Goal: Task Accomplishment & Management: Manage account settings

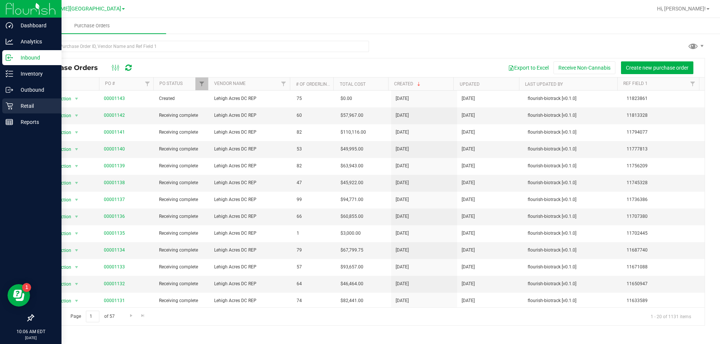
click at [30, 108] on p "Retail" at bounding box center [35, 106] width 45 height 9
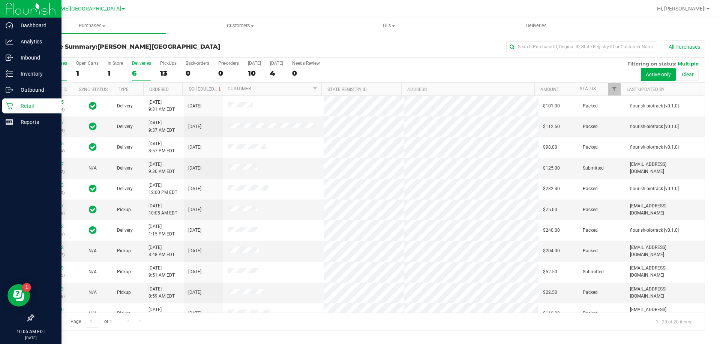
click at [132, 73] on div "6" at bounding box center [141, 73] width 19 height 9
click at [0, 0] on input "Deliveries 6" at bounding box center [0, 0] width 0 height 0
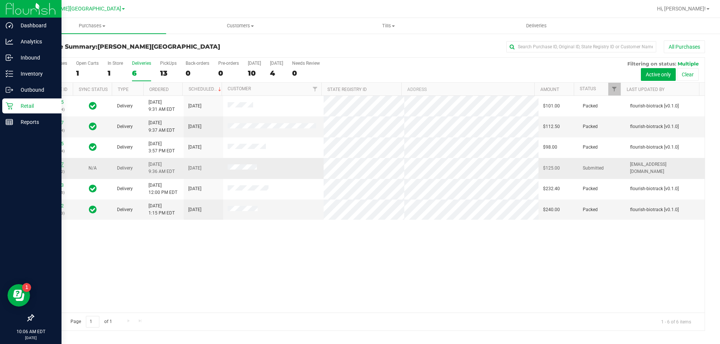
click at [52, 163] on link "11848197" at bounding box center [53, 164] width 21 height 5
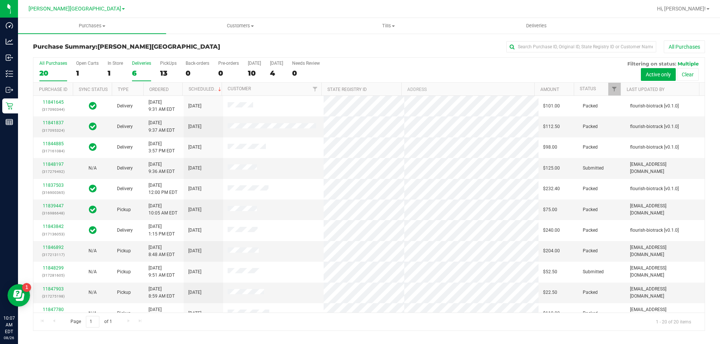
click at [135, 73] on div "6" at bounding box center [141, 73] width 19 height 9
click at [0, 0] on input "Deliveries 6" at bounding box center [0, 0] width 0 height 0
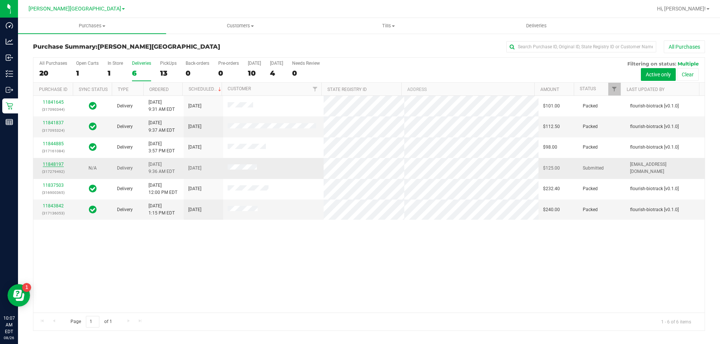
click at [62, 164] on link "11848197" at bounding box center [53, 164] width 21 height 5
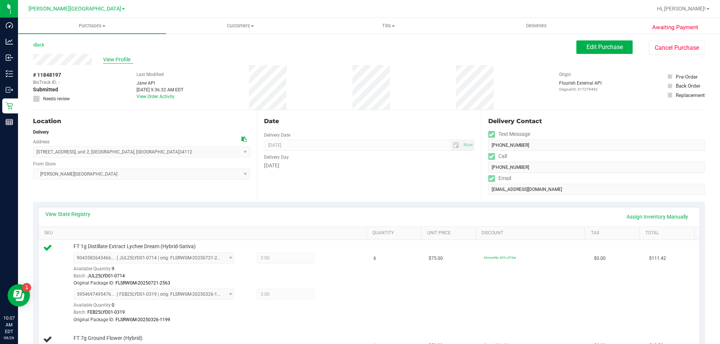
click at [107, 57] on span "View Profile" at bounding box center [118, 60] width 30 height 8
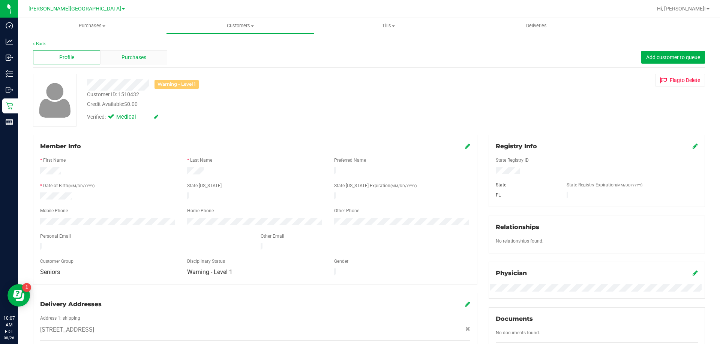
click at [136, 60] on span "Purchases" at bounding box center [133, 58] width 25 height 8
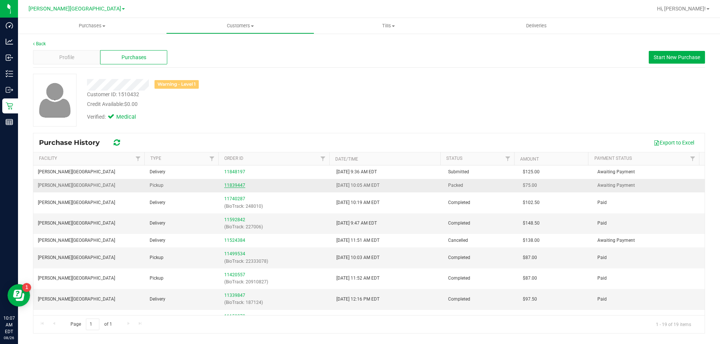
click at [230, 185] on link "11839447" at bounding box center [234, 185] width 21 height 5
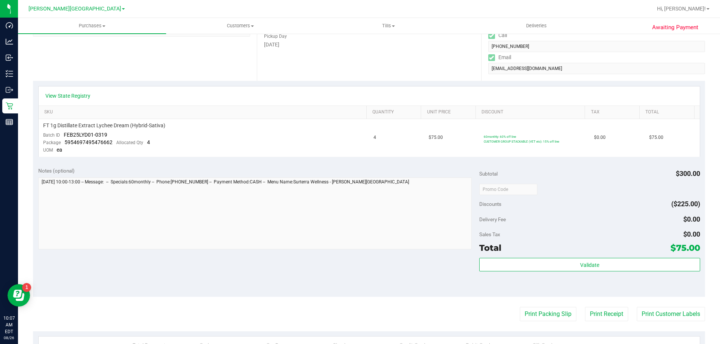
scroll to position [225, 0]
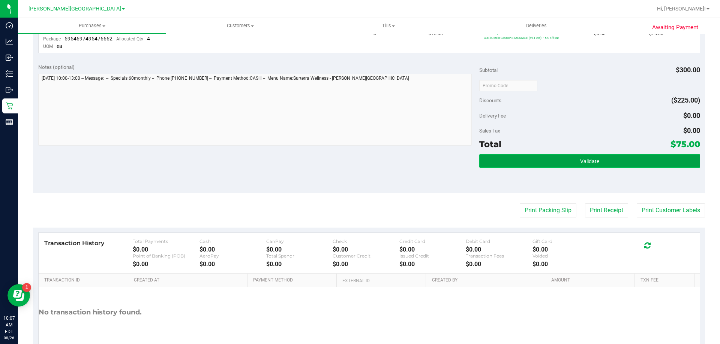
click at [588, 162] on span "Validate" at bounding box center [589, 162] width 19 height 6
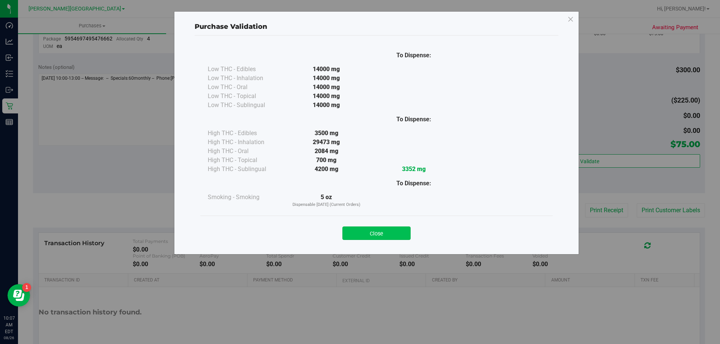
click at [381, 238] on button "Close" at bounding box center [376, 233] width 68 height 13
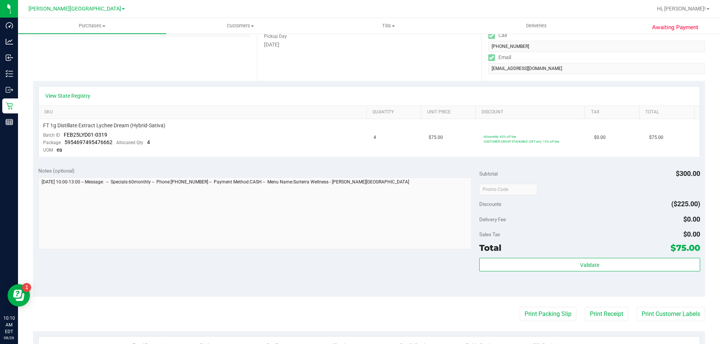
scroll to position [150, 0]
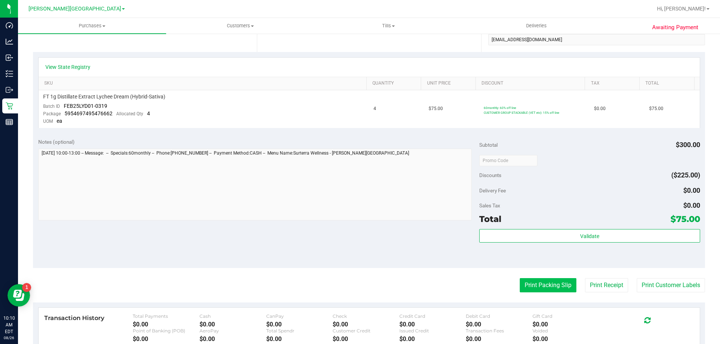
click at [543, 286] on button "Print Packing Slip" at bounding box center [547, 285] width 57 height 14
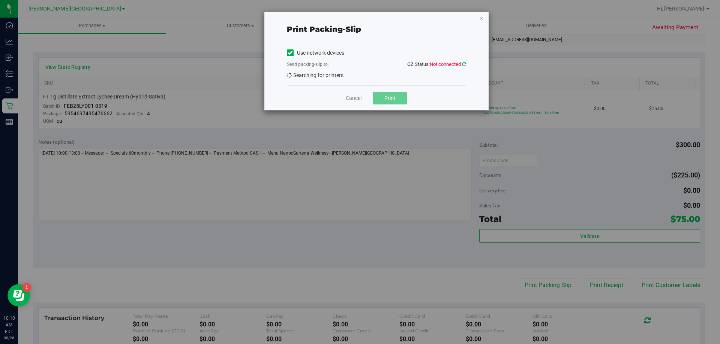
click at [465, 64] on icon at bounding box center [464, 64] width 4 height 5
click at [482, 16] on icon "button" at bounding box center [481, 17] width 5 height 9
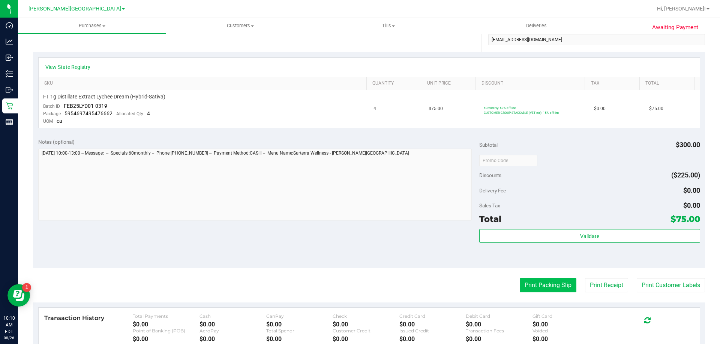
click at [538, 286] on button "Print Packing Slip" at bounding box center [547, 285] width 57 height 14
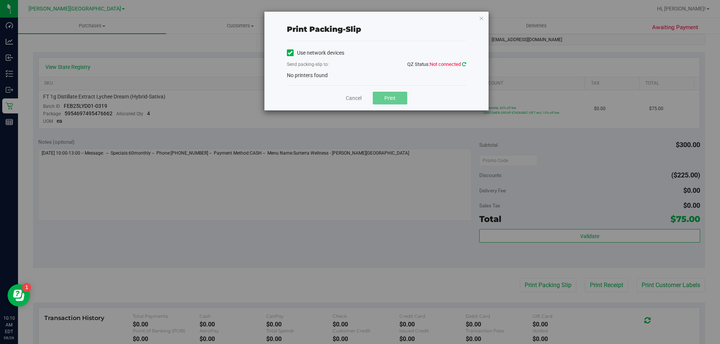
click at [463, 65] on icon at bounding box center [464, 64] width 4 height 5
click at [463, 64] on icon at bounding box center [464, 64] width 4 height 5
click at [480, 17] on icon "button" at bounding box center [481, 17] width 5 height 9
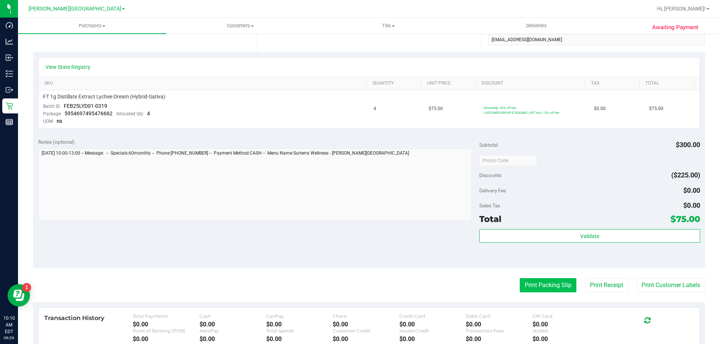
click at [551, 284] on button "Print Packing Slip" at bounding box center [547, 285] width 57 height 14
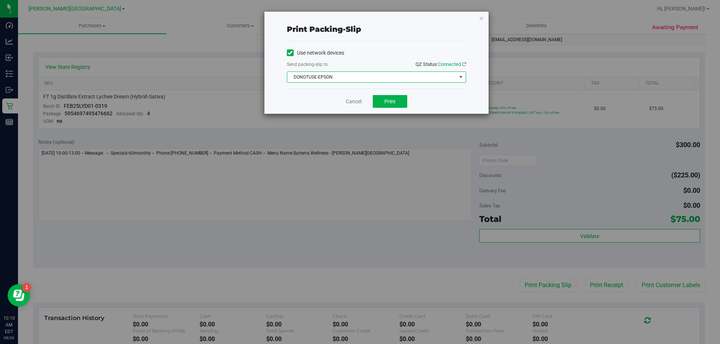
click at [460, 75] on span "select" at bounding box center [461, 77] width 6 height 6
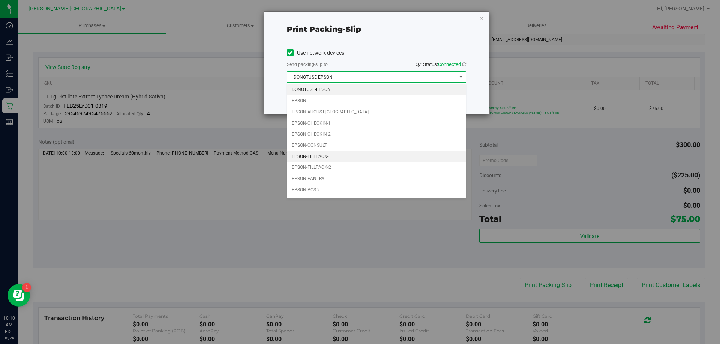
click at [331, 156] on li "EPSON-FILLPACK-1" at bounding box center [376, 156] width 178 height 11
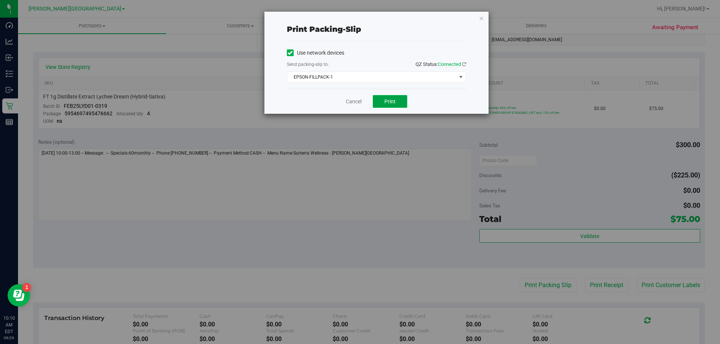
click at [397, 101] on button "Print" at bounding box center [390, 101] width 34 height 13
click at [482, 17] on icon "button" at bounding box center [481, 17] width 5 height 9
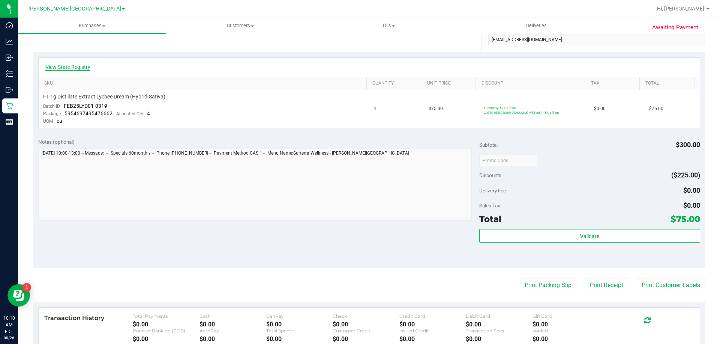
click at [72, 68] on link "View State Registry" at bounding box center [67, 66] width 45 height 7
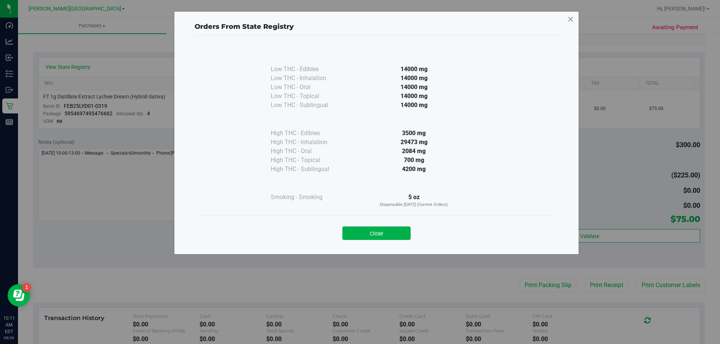
click at [569, 16] on icon at bounding box center [570, 19] width 7 height 12
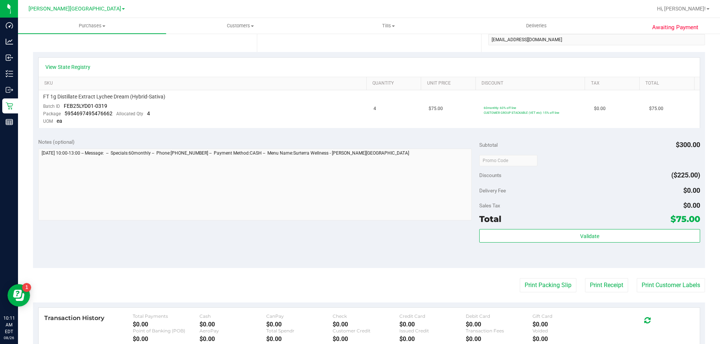
scroll to position [0, 0]
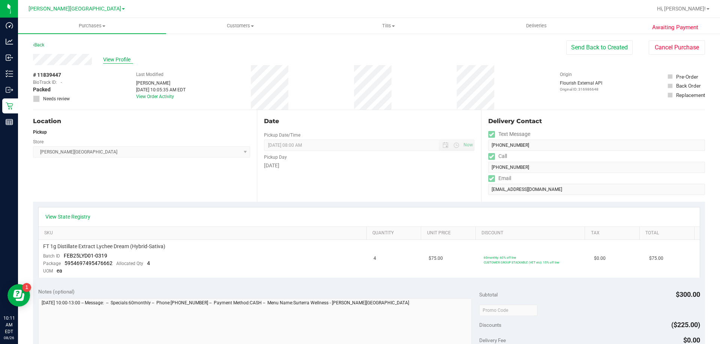
click at [116, 58] on span "View Profile" at bounding box center [118, 60] width 30 height 8
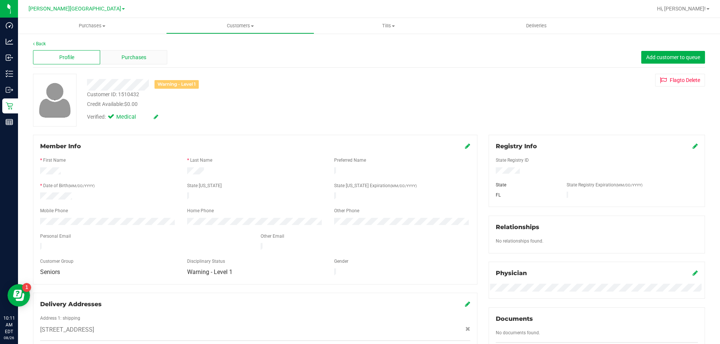
click at [127, 58] on span "Purchases" at bounding box center [133, 58] width 25 height 8
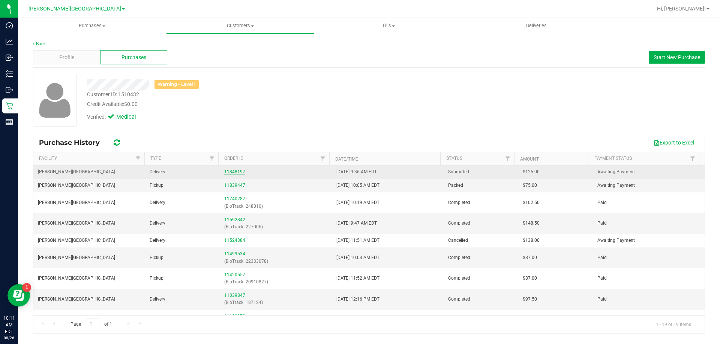
click at [235, 173] on link "11848197" at bounding box center [234, 171] width 21 height 5
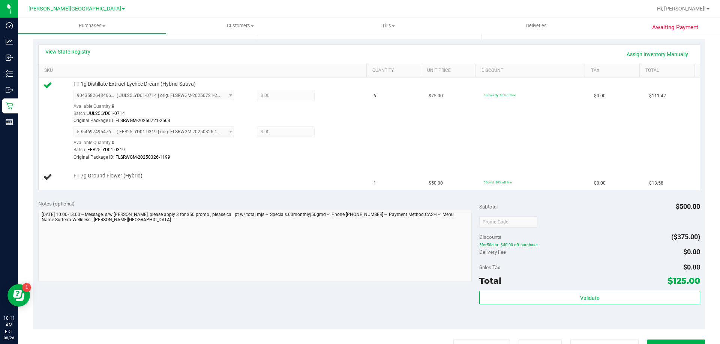
scroll to position [187, 0]
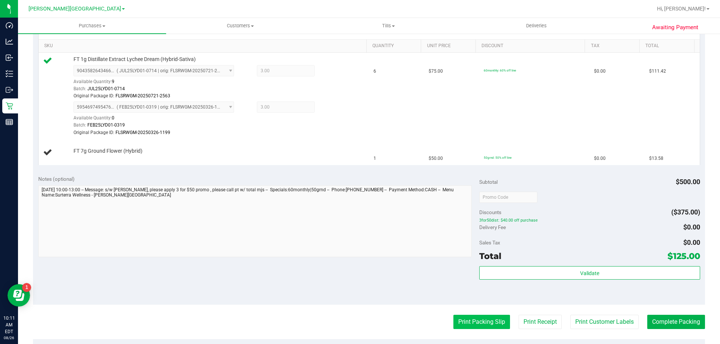
click at [481, 326] on button "Print Packing Slip" at bounding box center [481, 322] width 57 height 14
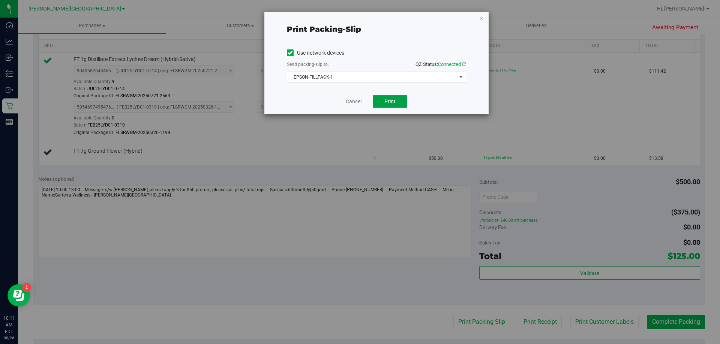
click at [392, 100] on span "Print" at bounding box center [389, 102] width 11 height 6
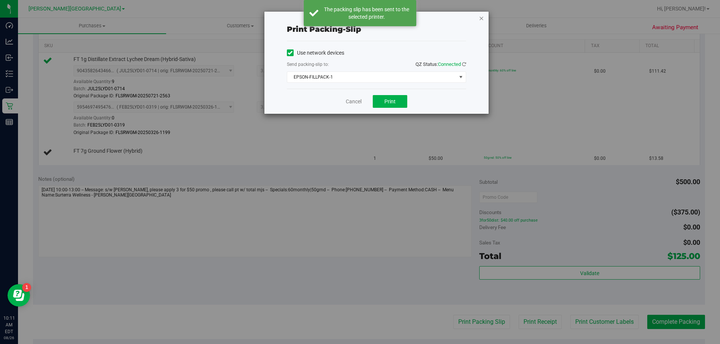
click at [482, 17] on icon "button" at bounding box center [481, 17] width 5 height 9
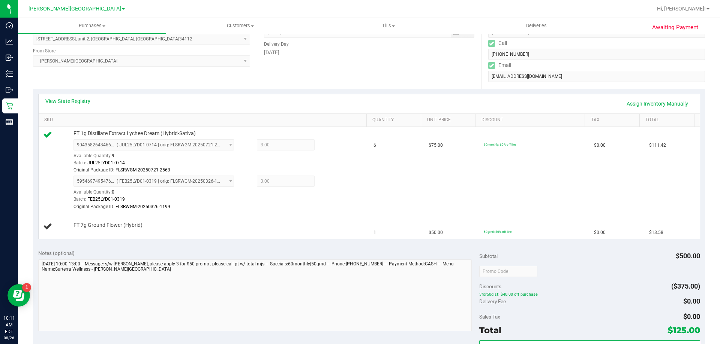
scroll to position [112, 0]
click at [80, 103] on link "View State Registry" at bounding box center [67, 101] width 45 height 7
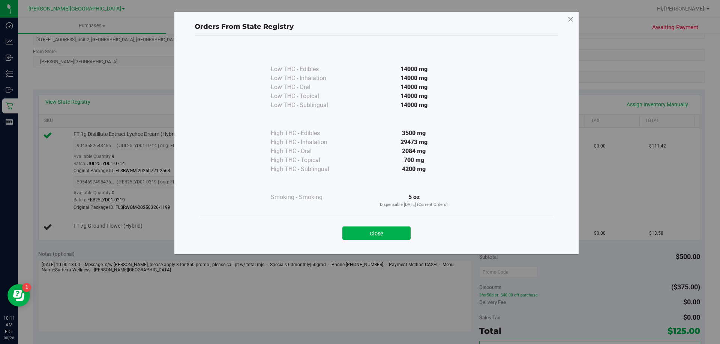
click at [571, 17] on icon at bounding box center [570, 19] width 7 height 12
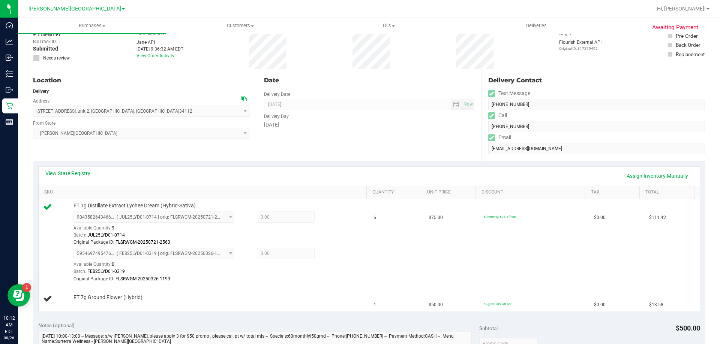
scroll to position [0, 0]
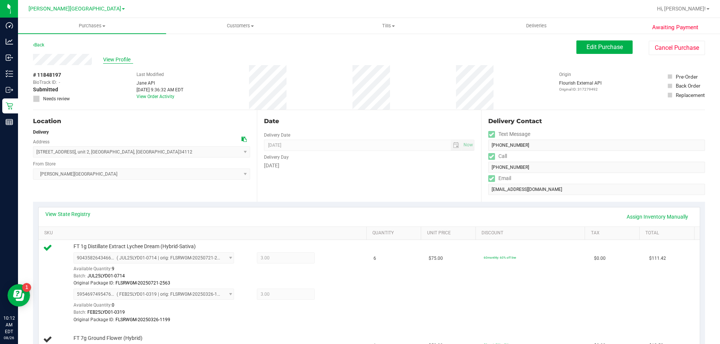
click at [117, 60] on span "View Profile" at bounding box center [118, 60] width 30 height 8
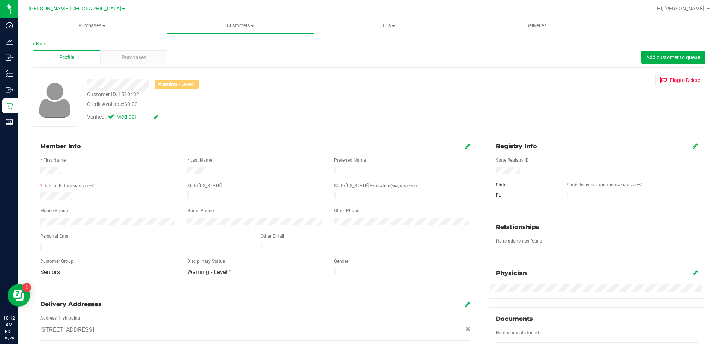
click at [117, 60] on div "Purchases" at bounding box center [133, 57] width 67 height 14
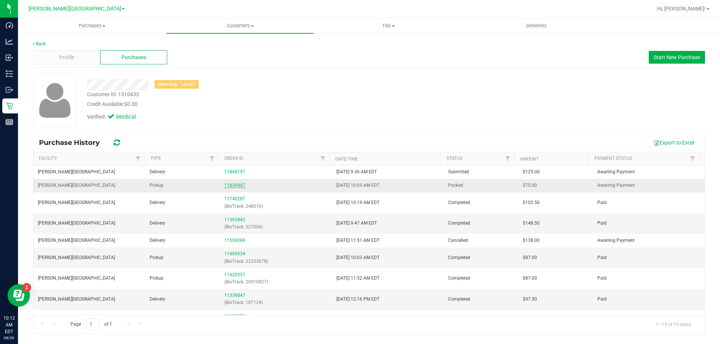
click at [235, 184] on link "11839447" at bounding box center [234, 185] width 21 height 5
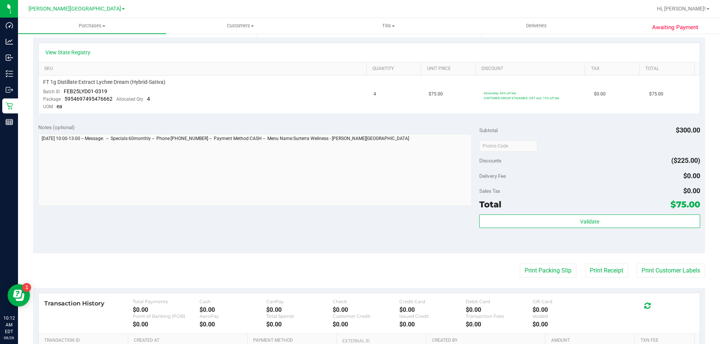
scroll to position [225, 0]
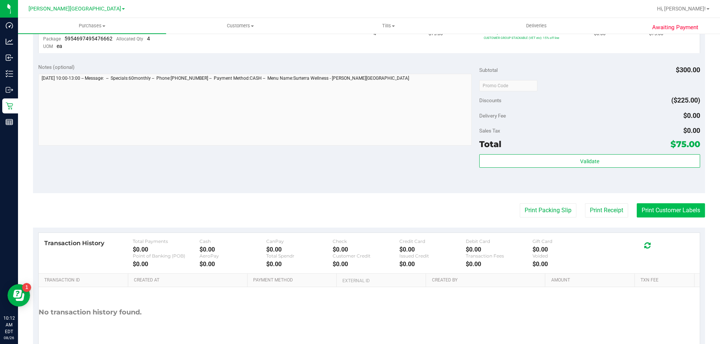
click at [649, 213] on button "Print Customer Labels" at bounding box center [670, 210] width 68 height 14
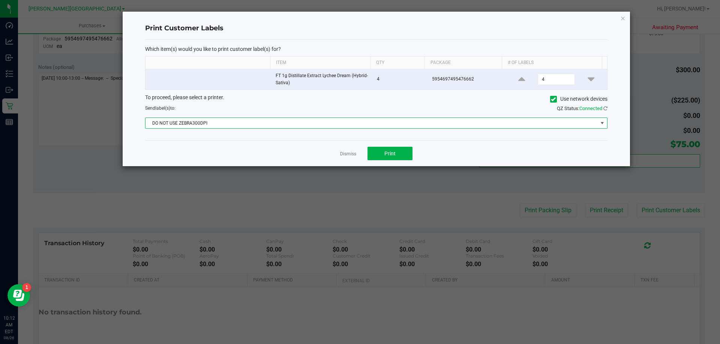
click at [600, 124] on span at bounding box center [602, 123] width 6 height 6
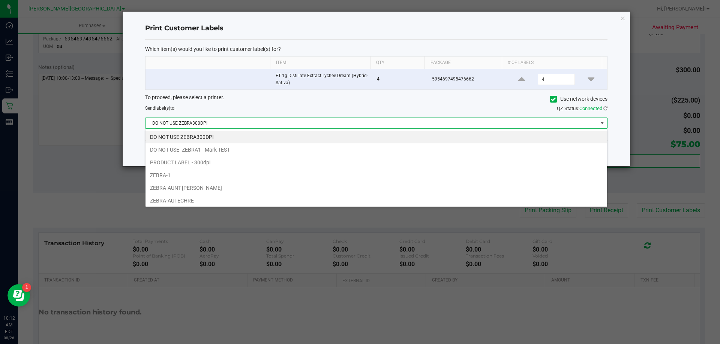
scroll to position [11, 462]
click at [162, 178] on li "ZEBRA-1" at bounding box center [375, 175] width 461 height 13
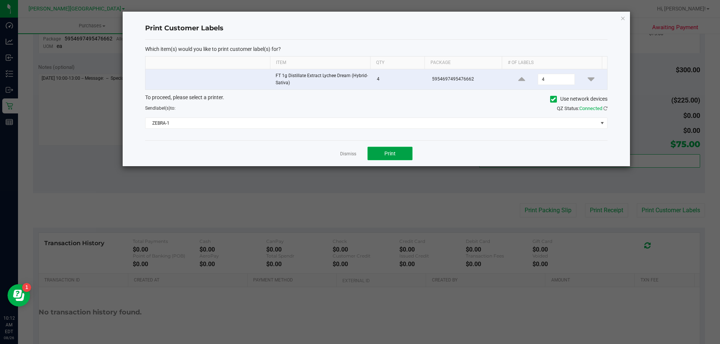
click at [398, 155] on button "Print" at bounding box center [389, 153] width 45 height 13
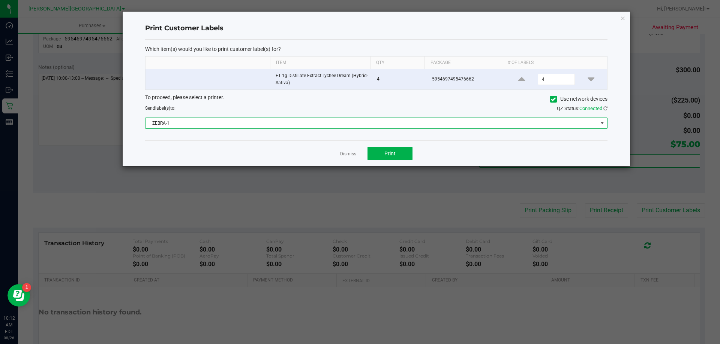
click at [601, 122] on span at bounding box center [602, 123] width 6 height 6
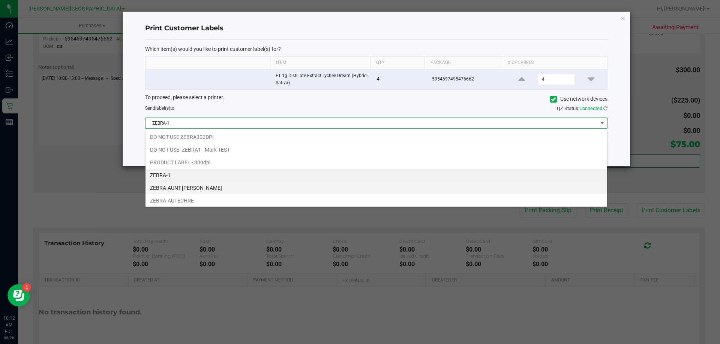
click at [194, 188] on li "ZEBRA-AUNT-[PERSON_NAME]" at bounding box center [375, 188] width 461 height 13
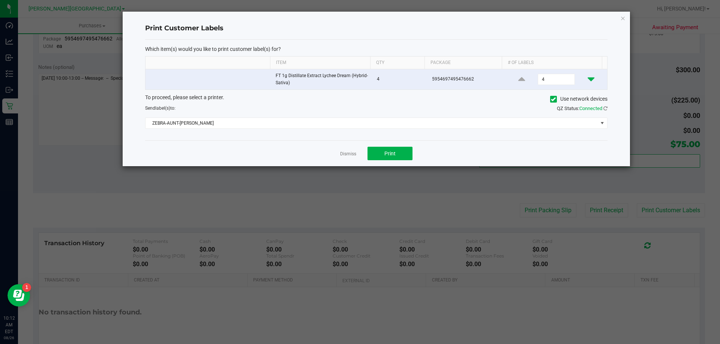
click at [587, 78] on icon at bounding box center [590, 79] width 7 height 9
type input "1"
click at [394, 157] on button "Print" at bounding box center [389, 153] width 45 height 13
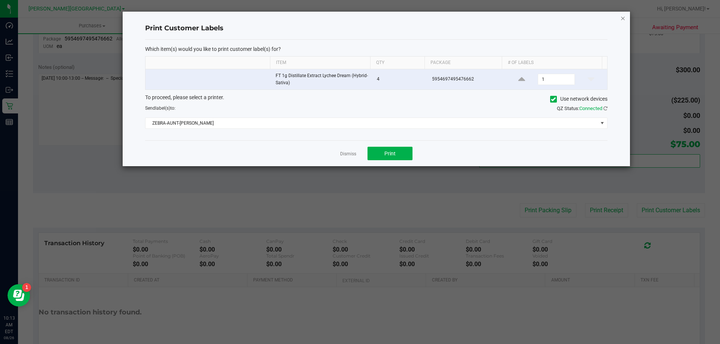
click at [623, 20] on icon "button" at bounding box center [622, 17] width 5 height 9
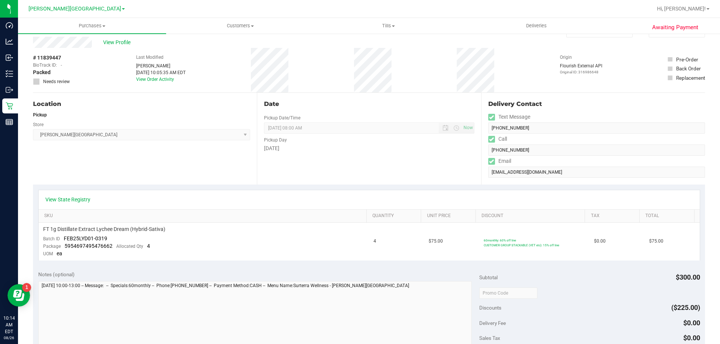
scroll to position [0, 0]
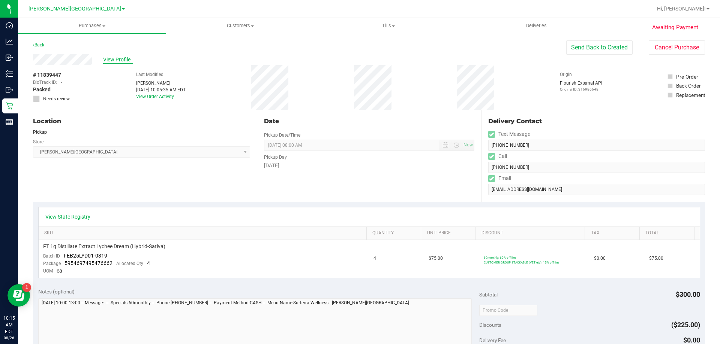
click at [117, 60] on span "View Profile" at bounding box center [118, 60] width 30 height 8
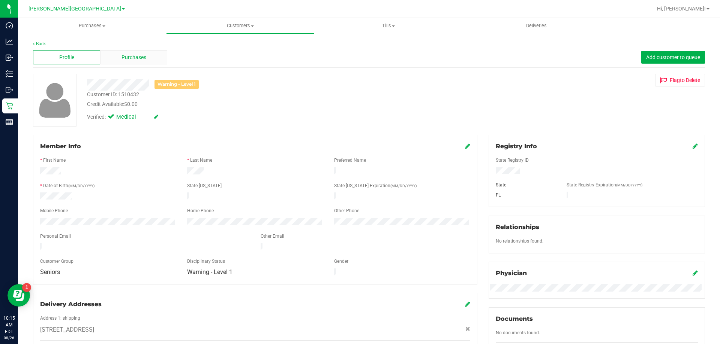
click at [138, 52] on div "Purchases" at bounding box center [133, 57] width 67 height 14
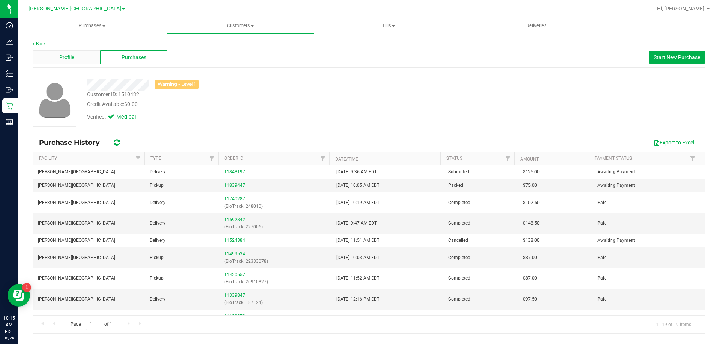
click at [70, 56] on span "Profile" at bounding box center [66, 58] width 15 height 8
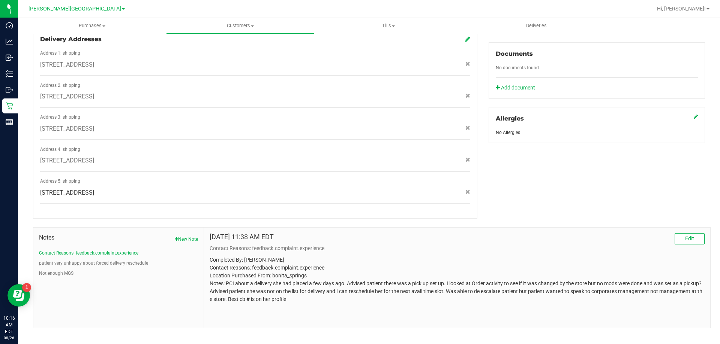
scroll to position [266, 0]
click at [179, 235] on button "New Note" at bounding box center [186, 238] width 23 height 7
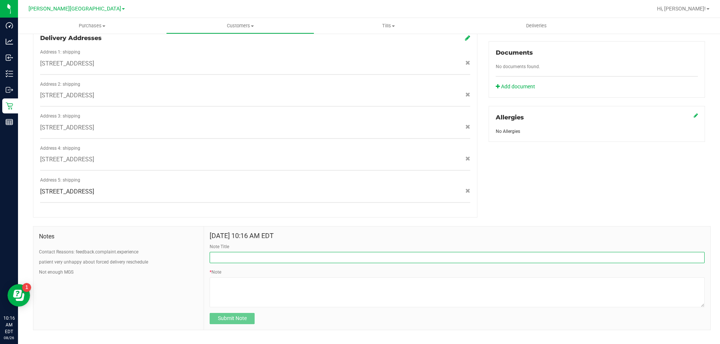
click at [238, 252] on input "Note Title" at bounding box center [456, 257] width 495 height 11
type input "Not Enough MGS. to cover order"
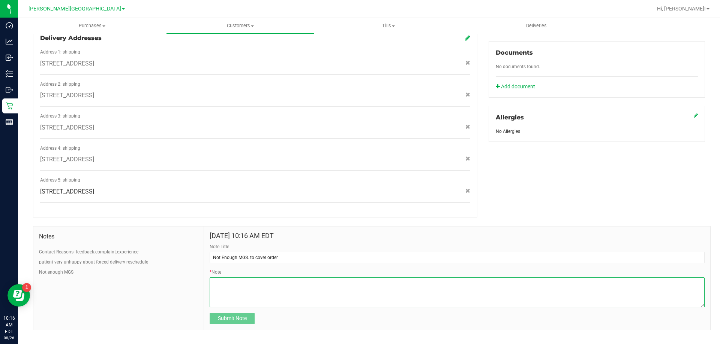
click at [232, 278] on textarea "* Note" at bounding box center [456, 293] width 495 height 30
click at [356, 278] on textarea "* Note" at bounding box center [456, 293] width 495 height 30
click at [247, 278] on textarea "* Note" at bounding box center [456, 293] width 495 height 30
click at [502, 278] on textarea "* Note" at bounding box center [456, 293] width 495 height 30
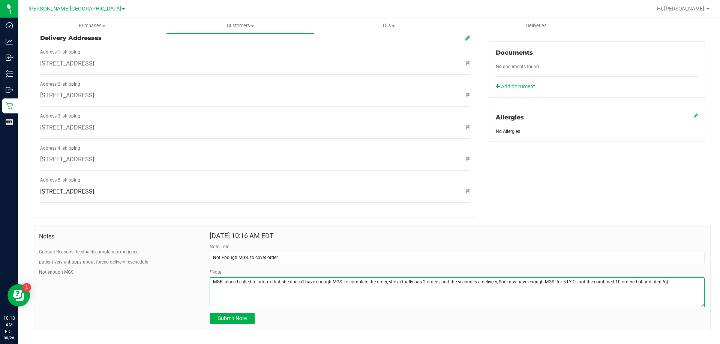
click at [651, 278] on textarea "* Note" at bounding box center [456, 293] width 495 height 30
click at [666, 278] on textarea "* Note" at bounding box center [456, 293] width 495 height 30
type textarea "MGR. placed called to inform that she doesn't have enough MGS. to complete the …"
click at [239, 316] on span "Submit Note" at bounding box center [232, 319] width 29 height 6
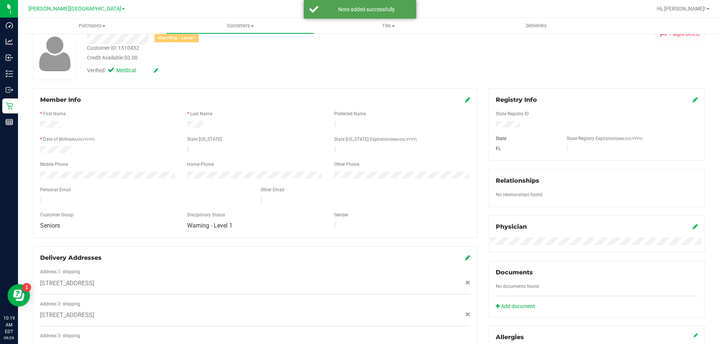
scroll to position [4, 0]
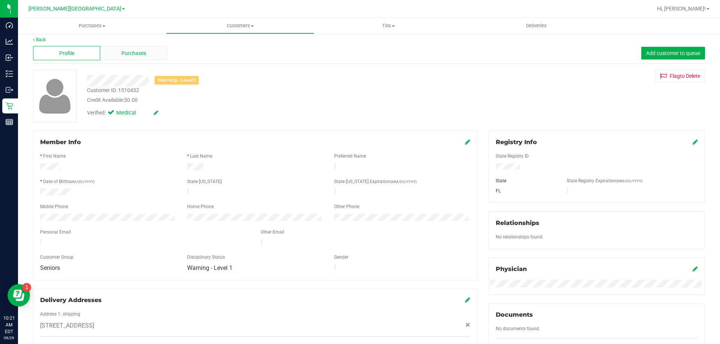
click at [135, 55] on span "Purchases" at bounding box center [133, 53] width 25 height 8
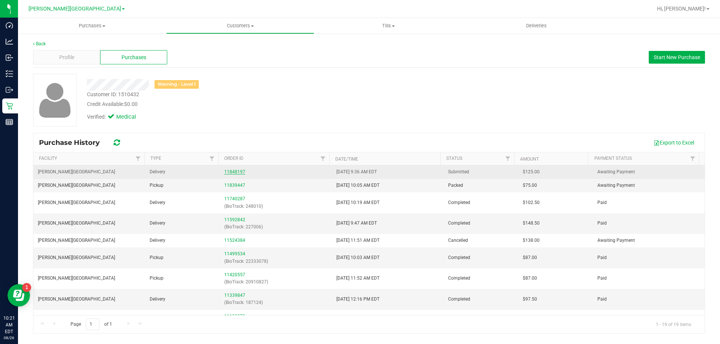
click at [236, 172] on link "11848197" at bounding box center [234, 171] width 21 height 5
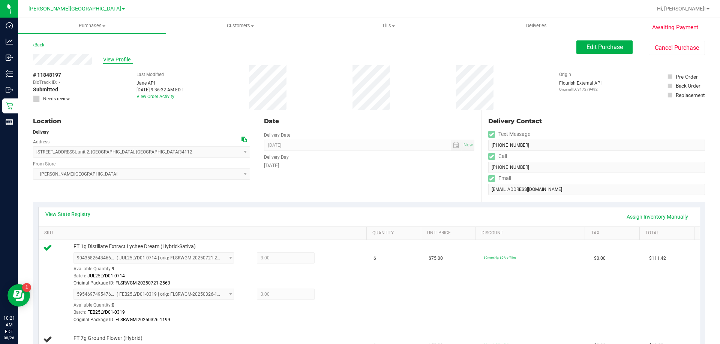
click at [120, 56] on span "View Profile" at bounding box center [118, 60] width 30 height 8
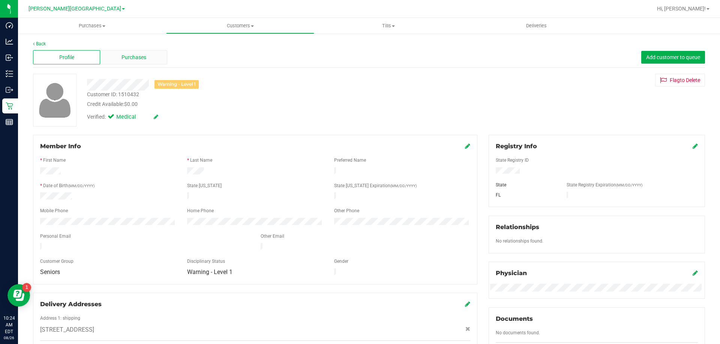
click at [140, 54] on span "Purchases" at bounding box center [133, 58] width 25 height 8
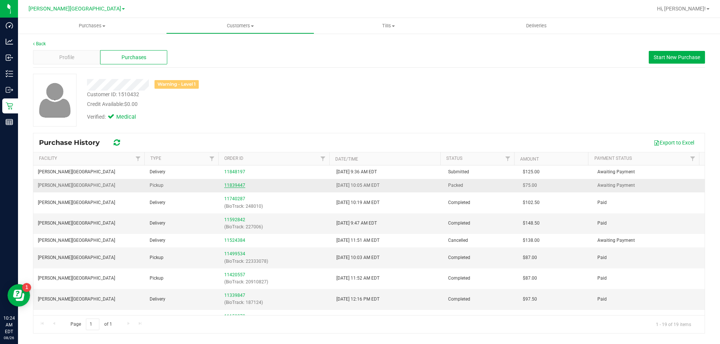
click at [239, 187] on link "11839447" at bounding box center [234, 185] width 21 height 5
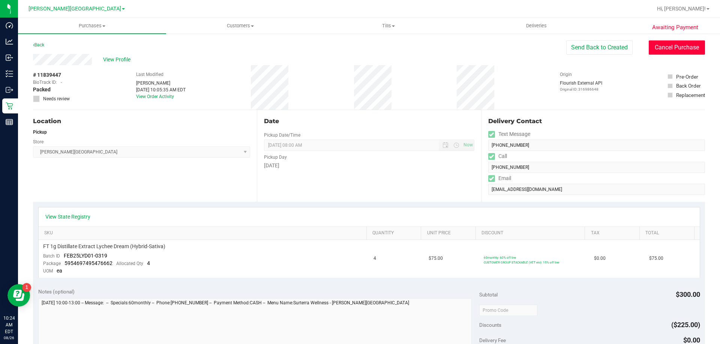
click at [672, 46] on button "Cancel Purchase" at bounding box center [676, 47] width 56 height 14
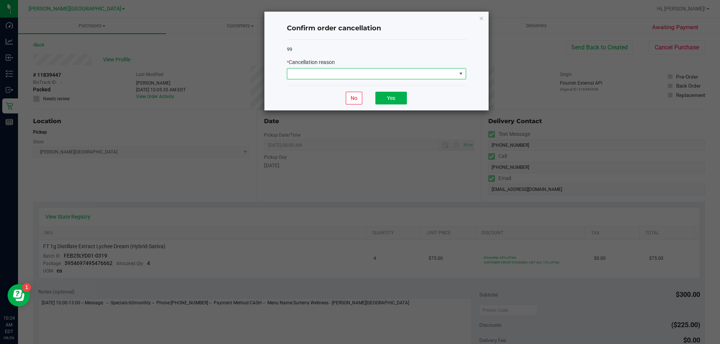
click at [459, 76] on span at bounding box center [461, 74] width 6 height 6
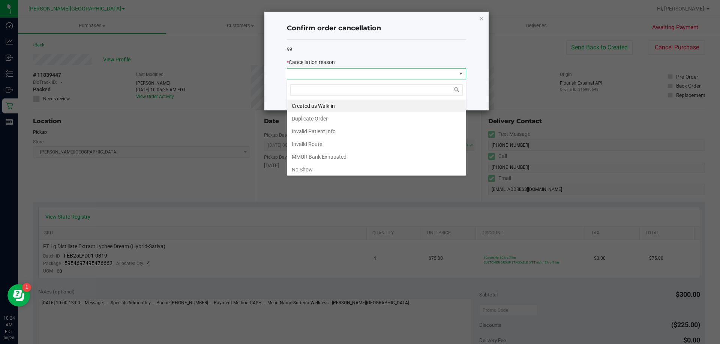
scroll to position [11, 179]
click at [322, 116] on li "Duplicate Order" at bounding box center [376, 118] width 178 height 13
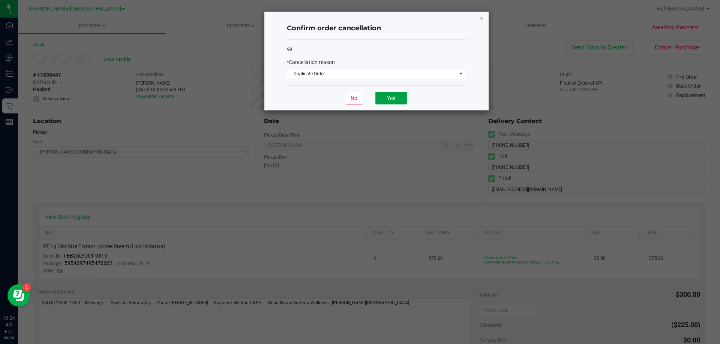
click at [392, 99] on button "Yes" at bounding box center [390, 98] width 31 height 13
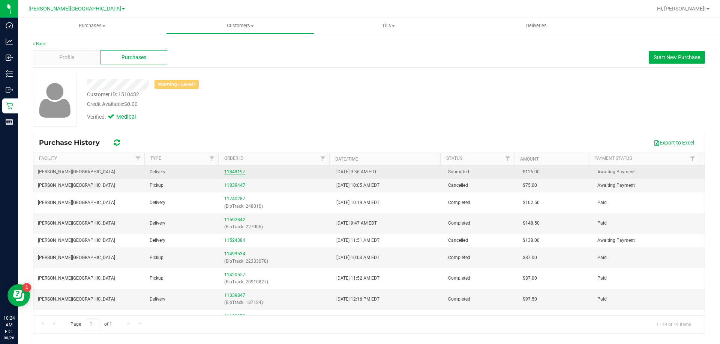
click at [238, 174] on link "11848197" at bounding box center [234, 171] width 21 height 5
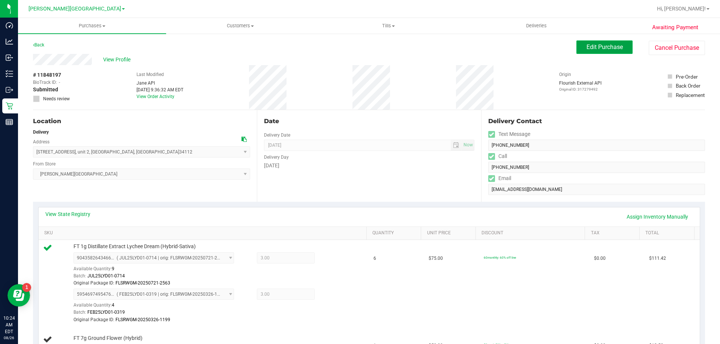
click at [605, 47] on span "Edit Purchase" at bounding box center [604, 46] width 36 height 7
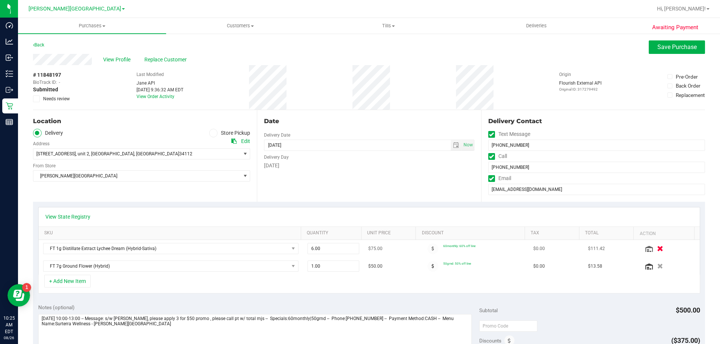
click at [657, 248] on icon "button" at bounding box center [660, 249] width 6 height 6
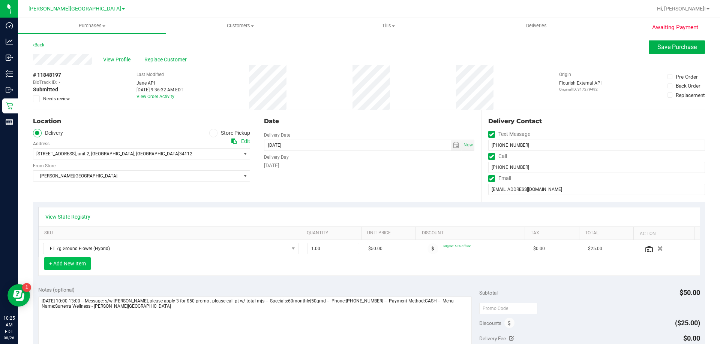
click at [78, 265] on button "+ Add New Item" at bounding box center [67, 263] width 46 height 13
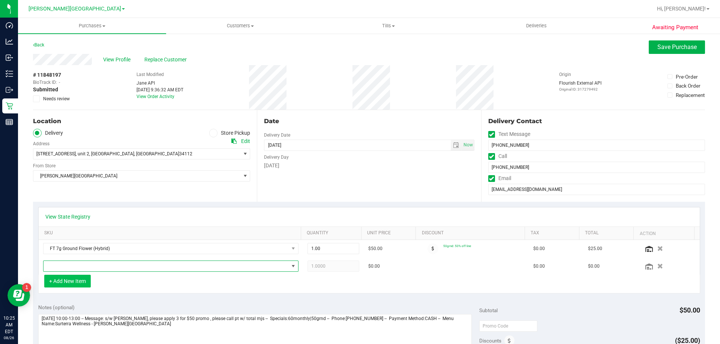
click at [78, 265] on span "NO DATA FOUND" at bounding box center [165, 266] width 245 height 10
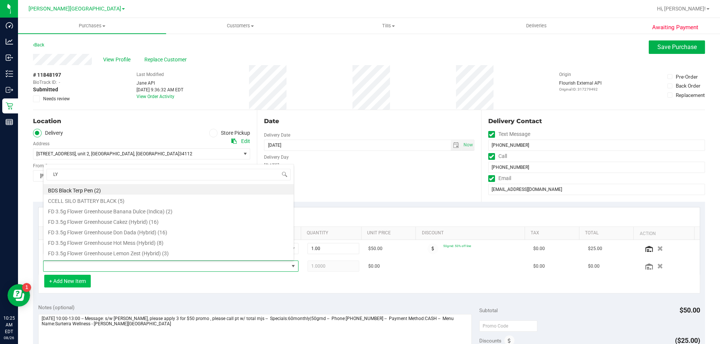
type input "LYD"
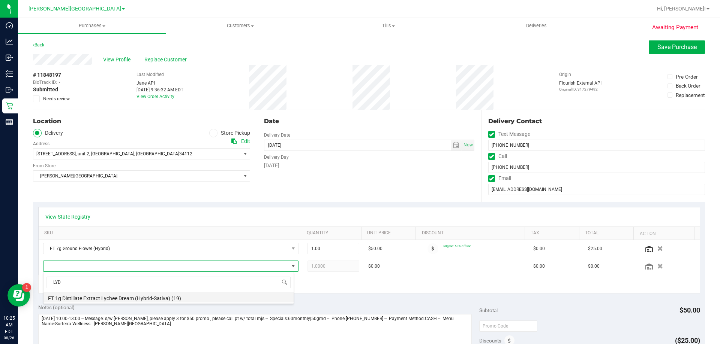
click at [112, 296] on li "FT 1g Distillate Extract Lychee Dream (Hybrid-Sativa) (19)" at bounding box center [168, 297] width 250 height 10
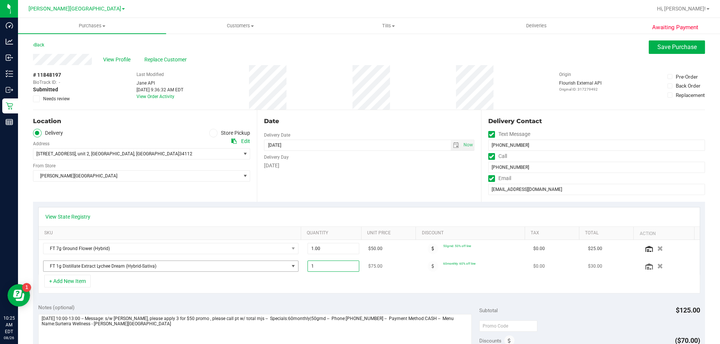
drag, startPoint x: 329, startPoint y: 266, endPoint x: 292, endPoint y: 267, distance: 37.5
click at [292, 267] on tr "FT 1g Distillate Extract Lychee Dream (Hybrid-Sativa) 1.00 1 $75.00 60monthly: …" at bounding box center [369, 266] width 661 height 17
type input "5"
type input "5.00"
click at [346, 290] on div "+ Add New Item" at bounding box center [368, 284] width 661 height 19
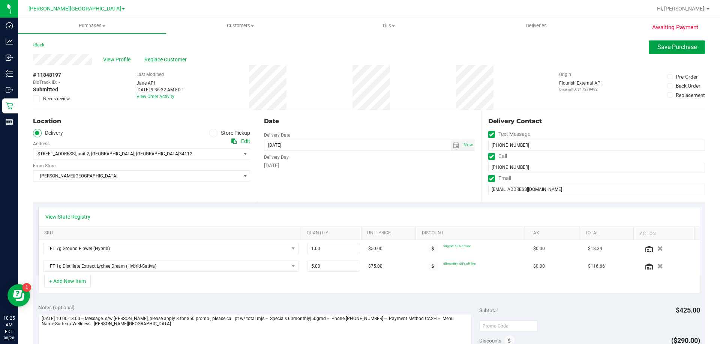
click at [669, 45] on span "Save Purchase" at bounding box center [676, 46] width 39 height 7
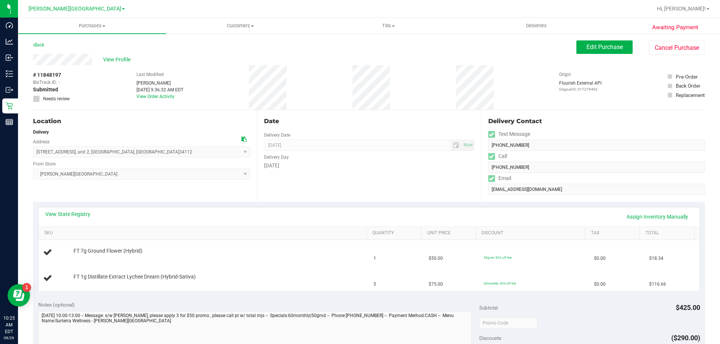
scroll to position [150, 0]
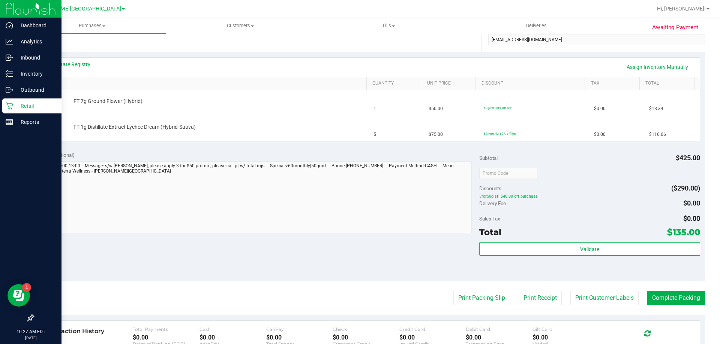
click at [27, 108] on p "Retail" at bounding box center [35, 106] width 45 height 9
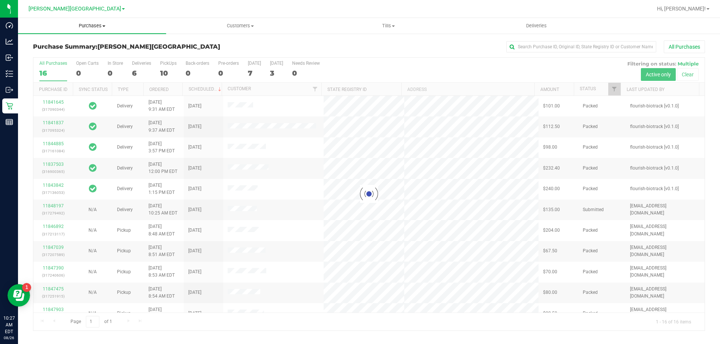
click at [100, 28] on span "Purchases" at bounding box center [92, 25] width 148 height 7
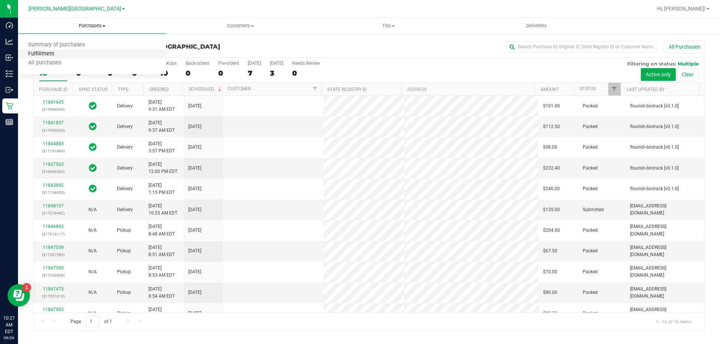
click at [54, 54] on span "Fulfillment" at bounding box center [41, 54] width 46 height 6
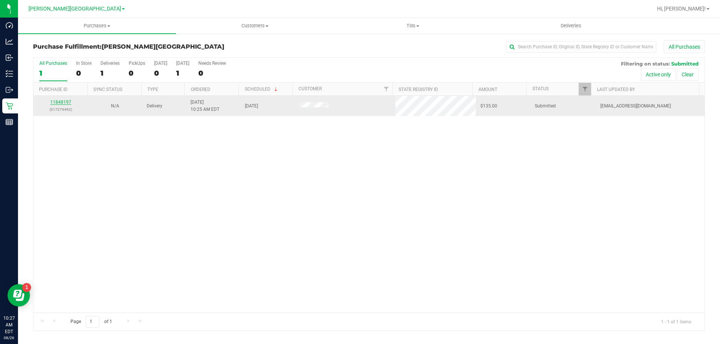
click at [65, 102] on link "11848197" at bounding box center [60, 102] width 21 height 5
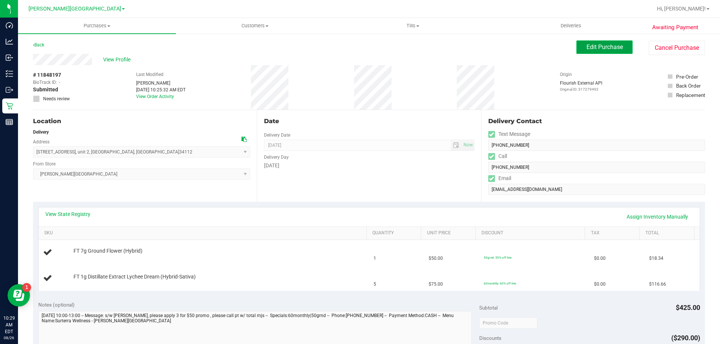
click at [613, 45] on span "Edit Purchase" at bounding box center [604, 46] width 36 height 7
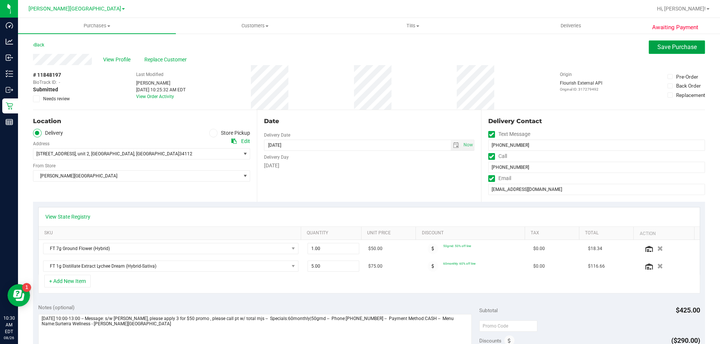
click at [666, 47] on span "Save Purchase" at bounding box center [676, 46] width 39 height 7
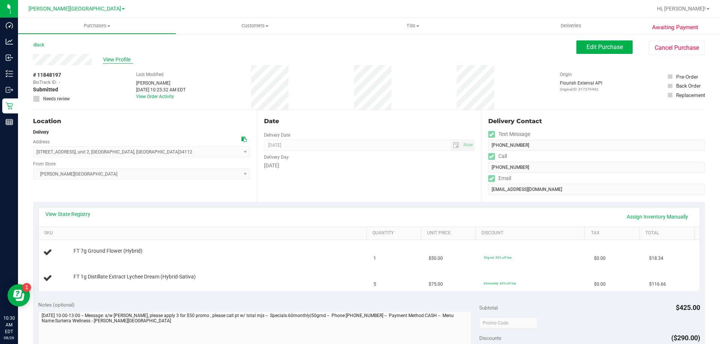
click at [122, 61] on span "View Profile" at bounding box center [118, 60] width 30 height 8
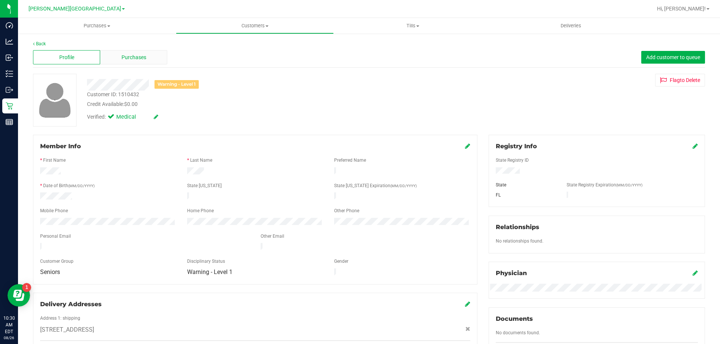
click at [139, 58] on span "Purchases" at bounding box center [133, 58] width 25 height 8
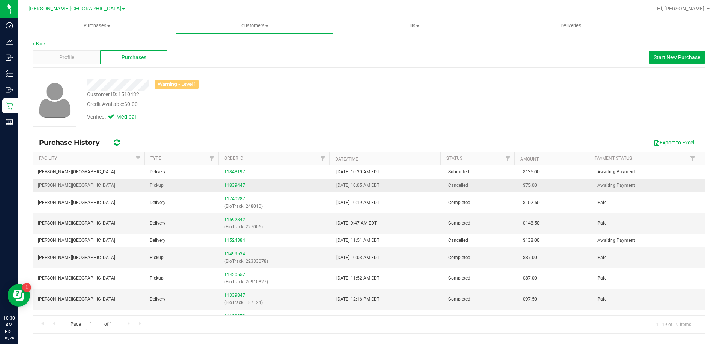
click at [236, 186] on link "11839447" at bounding box center [234, 185] width 21 height 5
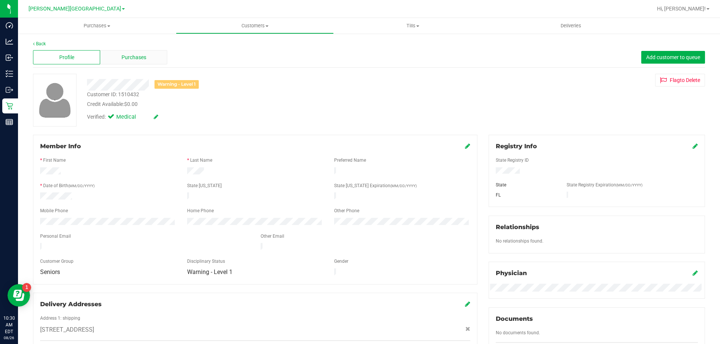
click at [139, 55] on span "Purchases" at bounding box center [133, 58] width 25 height 8
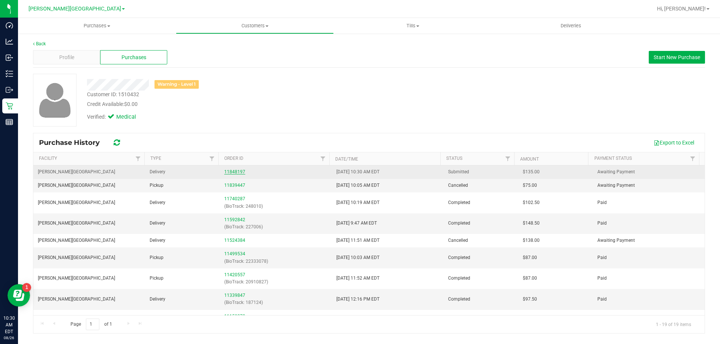
click at [238, 172] on link "11848197" at bounding box center [234, 171] width 21 height 5
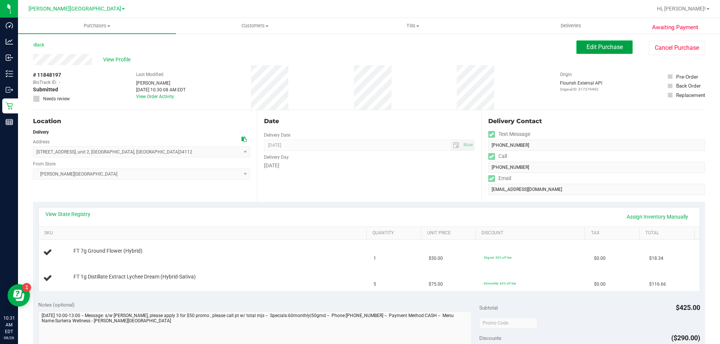
click at [607, 48] on span "Edit Purchase" at bounding box center [604, 46] width 36 height 7
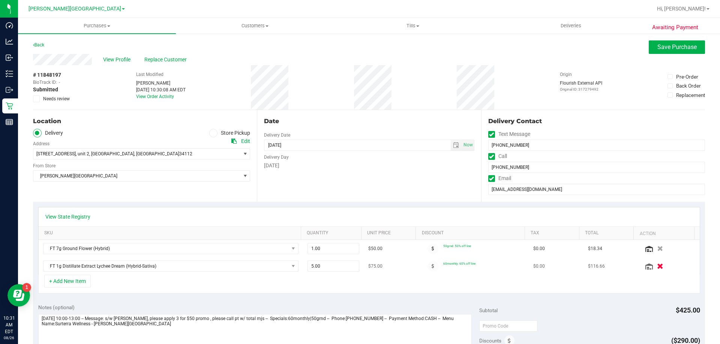
click at [657, 267] on icon "button" at bounding box center [660, 267] width 6 height 6
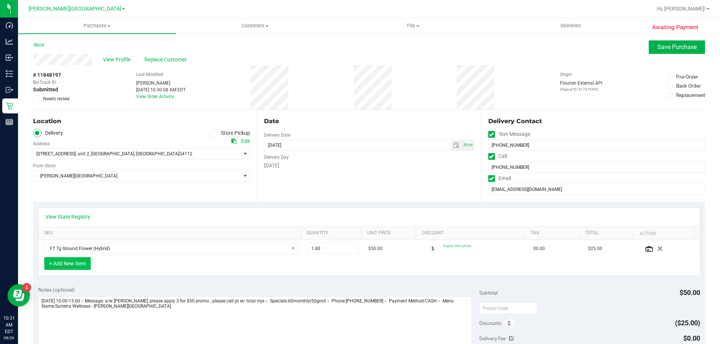
click at [73, 263] on button "+ Add New Item" at bounding box center [67, 263] width 46 height 13
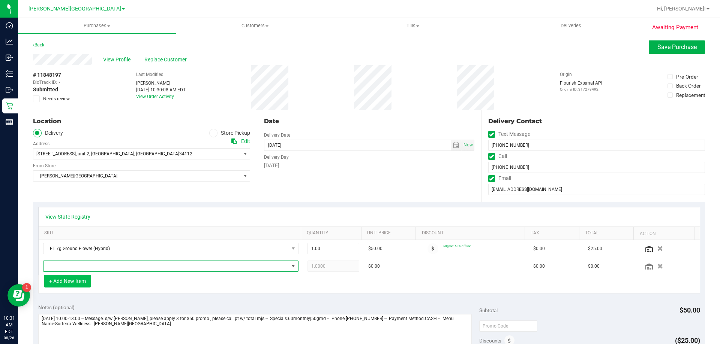
click at [73, 263] on span "NO DATA FOUND" at bounding box center [165, 266] width 245 height 10
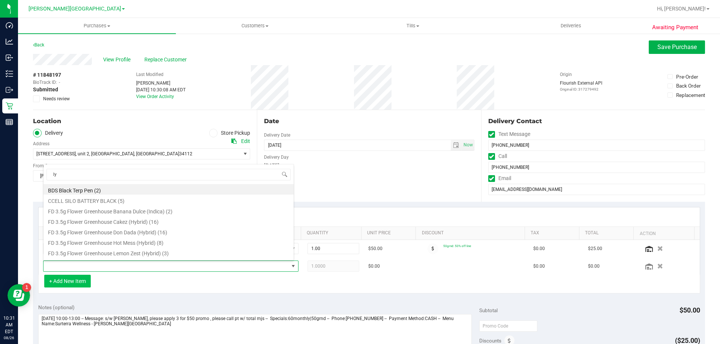
type input "lyd"
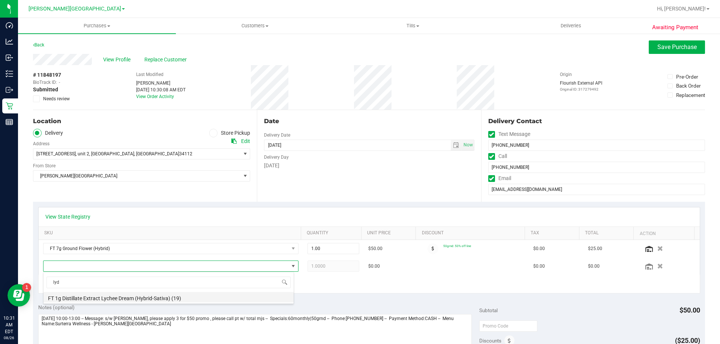
click at [105, 299] on li "FT 1g Distillate Extract Lychee Dream (Hybrid-Sativa) (19)" at bounding box center [168, 297] width 250 height 10
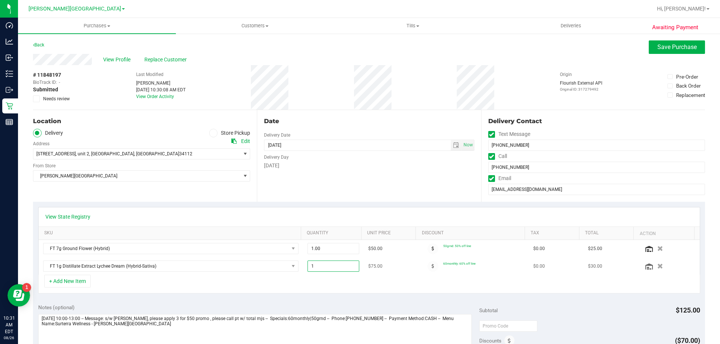
click at [335, 264] on span "1.00 1" at bounding box center [333, 266] width 52 height 11
type input "4"
type input "4.00"
click at [365, 292] on div "+ Add New Item" at bounding box center [368, 284] width 661 height 19
click at [671, 45] on span "Save Purchase" at bounding box center [676, 46] width 39 height 7
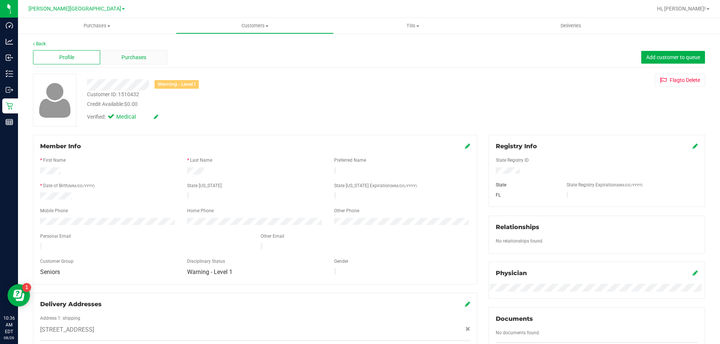
click at [144, 62] on div "Purchases" at bounding box center [133, 57] width 67 height 14
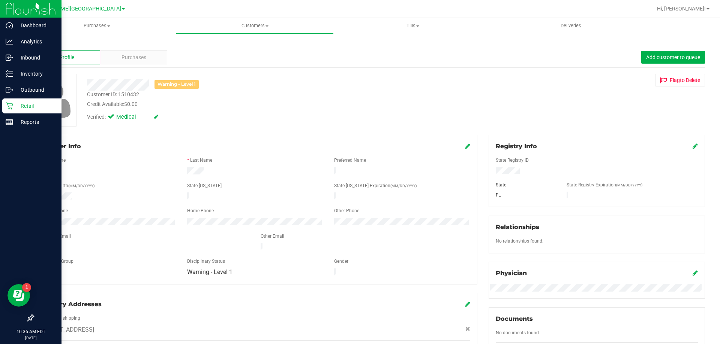
click at [28, 102] on p "Retail" at bounding box center [35, 106] width 45 height 9
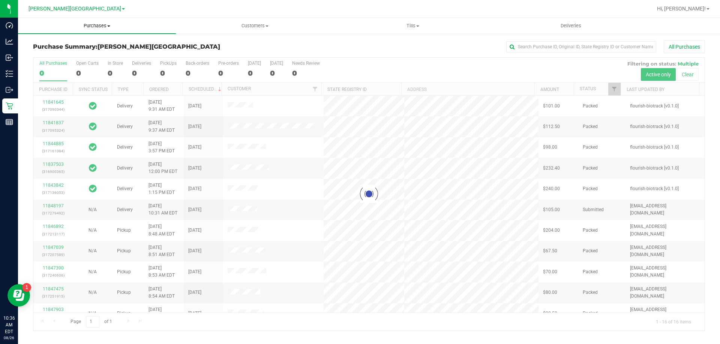
click at [102, 27] on span "Purchases" at bounding box center [97, 25] width 158 height 7
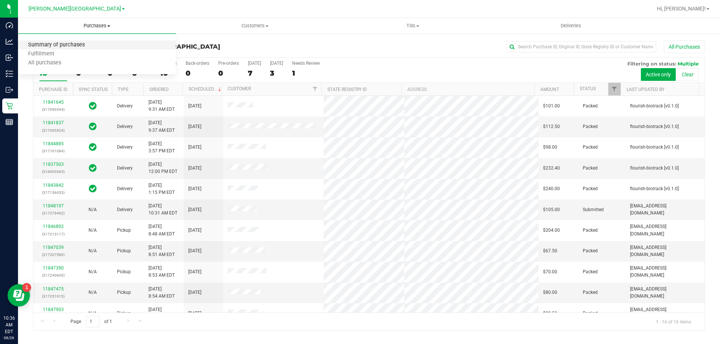
click at [81, 46] on span "Summary of purchases" at bounding box center [56, 45] width 77 height 6
click at [165, 76] on div "10" at bounding box center [168, 73] width 16 height 9
click at [0, 0] on input "PickUps 10" at bounding box center [0, 0] width 0 height 0
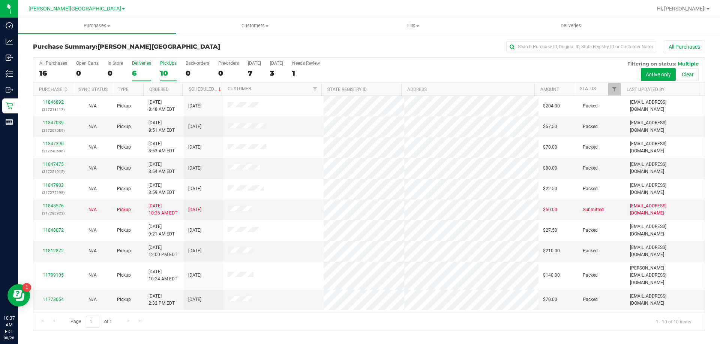
click at [132, 76] on div "6" at bounding box center [141, 73] width 19 height 9
click at [0, 0] on input "Deliveries 6" at bounding box center [0, 0] width 0 height 0
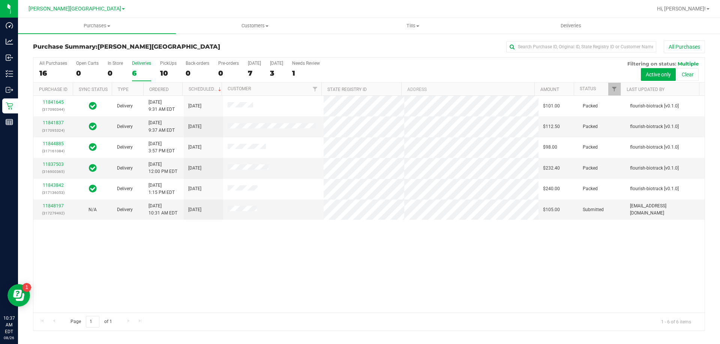
click at [286, 265] on div "11841645 (317090344) Delivery [DATE] 9:31 AM EDT 8/29/2025 $101.00 Packed flour…" at bounding box center [368, 204] width 671 height 217
click at [58, 207] on link "11848197" at bounding box center [53, 205] width 21 height 5
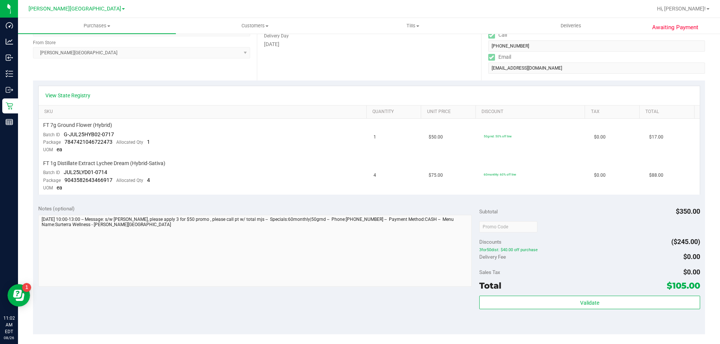
scroll to position [112, 0]
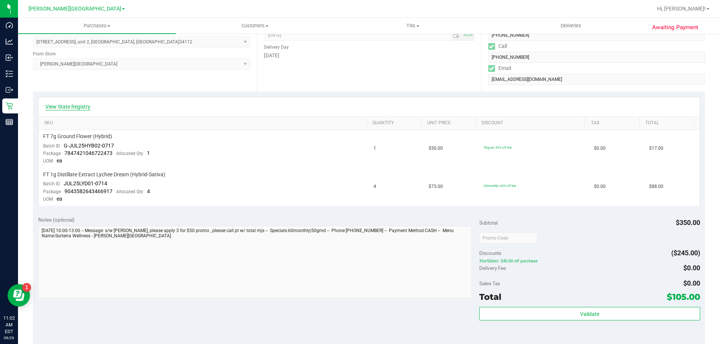
click at [69, 109] on link "View State Registry" at bounding box center [67, 106] width 45 height 7
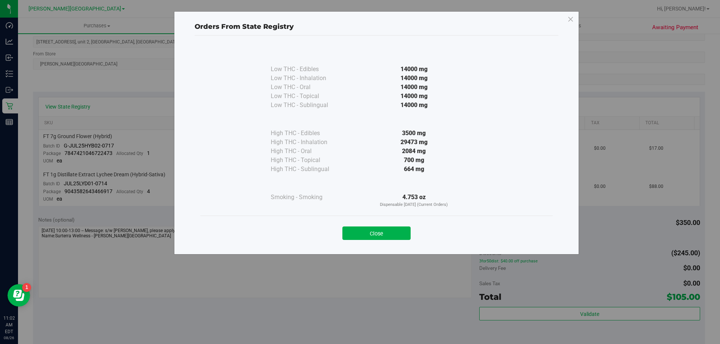
click at [411, 297] on div "Orders From State Registry Low THC - Edibles 14000 mg" at bounding box center [362, 172] width 725 height 344
click at [571, 19] on icon at bounding box center [570, 19] width 7 height 12
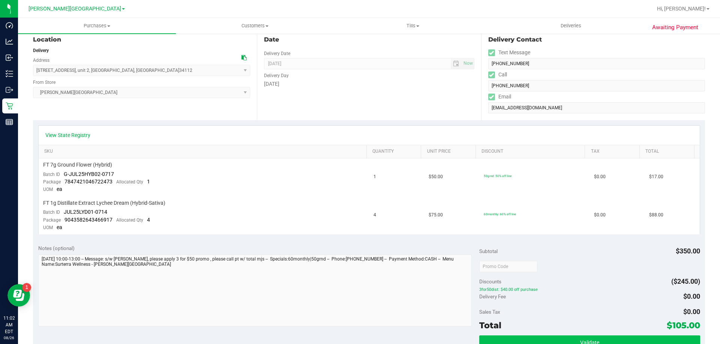
scroll to position [0, 0]
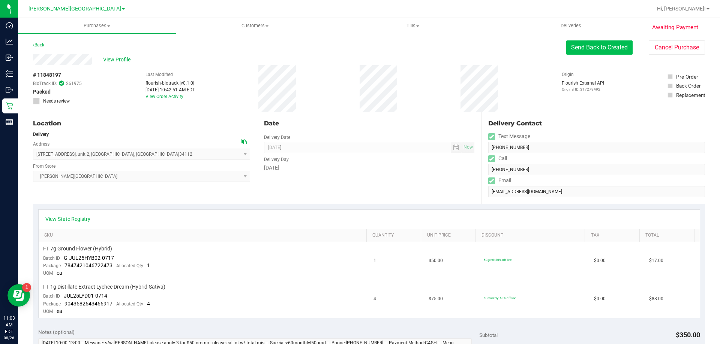
click at [610, 50] on button "Send Back to Created" at bounding box center [599, 47] width 66 height 14
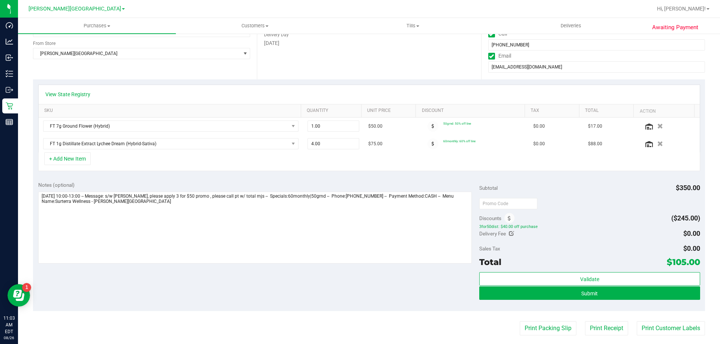
scroll to position [112, 0]
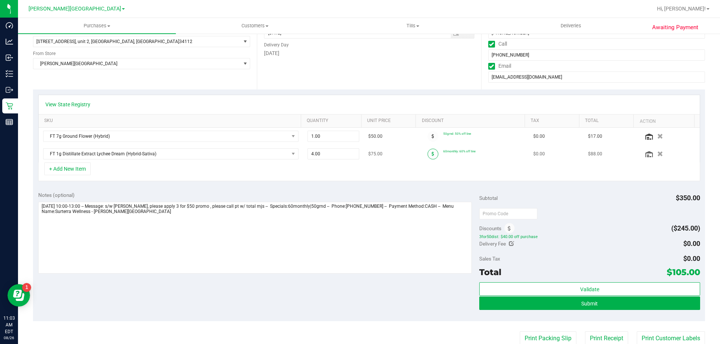
click at [431, 156] on icon at bounding box center [432, 154] width 3 height 4
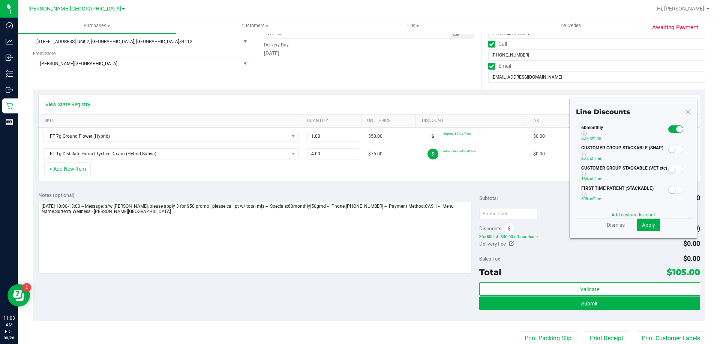
click at [685, 112] on icon at bounding box center [687, 111] width 5 height 9
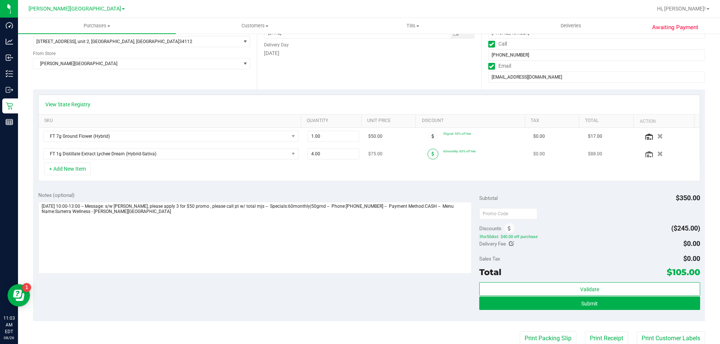
click at [431, 152] on icon at bounding box center [432, 154] width 3 height 4
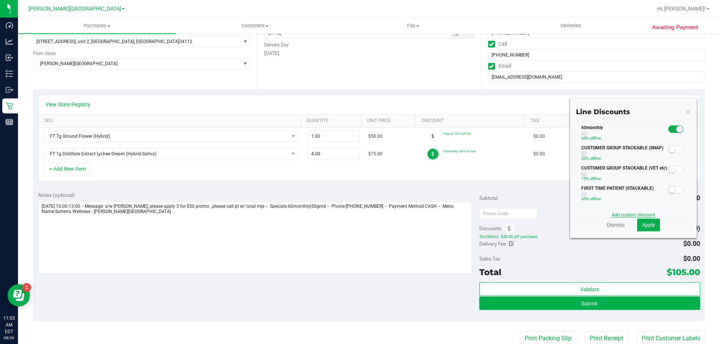
click at [623, 214] on link "Add custom discount" at bounding box center [632, 214] width 43 height 5
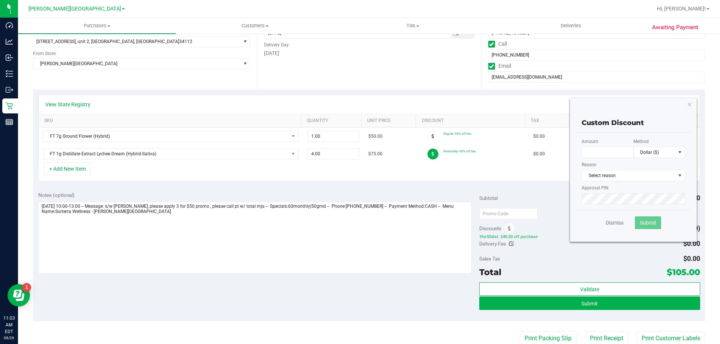
click at [593, 147] on p "Amount" at bounding box center [607, 148] width 52 height 20
click at [592, 153] on input "text" at bounding box center [607, 152] width 52 height 11
type input "25.00"
click at [676, 175] on span "select" at bounding box center [679, 176] width 6 height 6
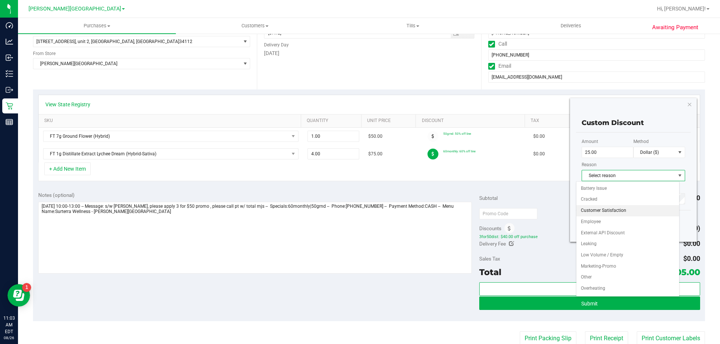
click at [621, 208] on li "Customer Satisfaction" at bounding box center [627, 210] width 103 height 11
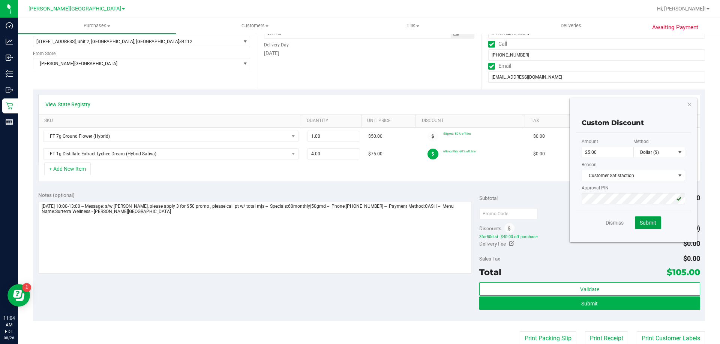
click at [639, 226] on span "Submit" at bounding box center [647, 223] width 16 height 6
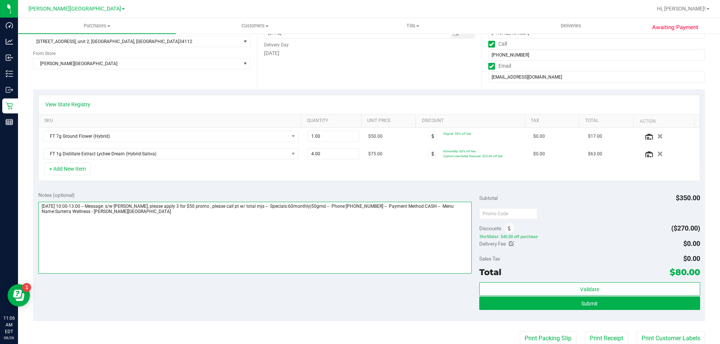
click at [125, 212] on textarea at bounding box center [255, 238] width 434 height 72
type textarea "[DATE] 10:00-13:00 -- Message: s/w [PERSON_NAME], please apply 3 for $50 promo …"
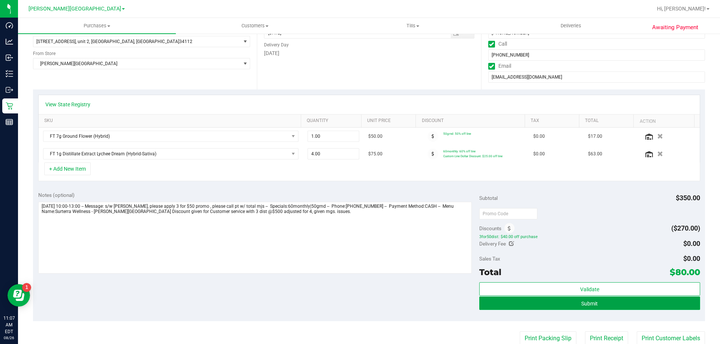
click at [585, 302] on span "Submit" at bounding box center [589, 304] width 16 height 6
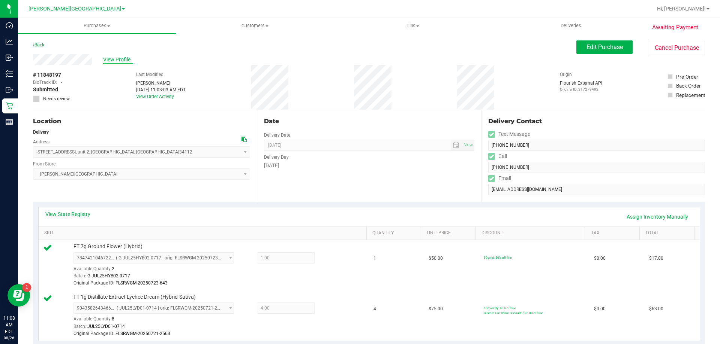
click at [108, 61] on span "View Profile" at bounding box center [118, 60] width 30 height 8
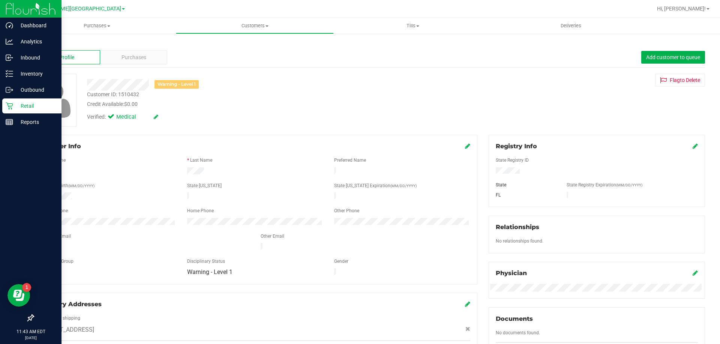
click at [30, 107] on p "Retail" at bounding box center [35, 106] width 45 height 9
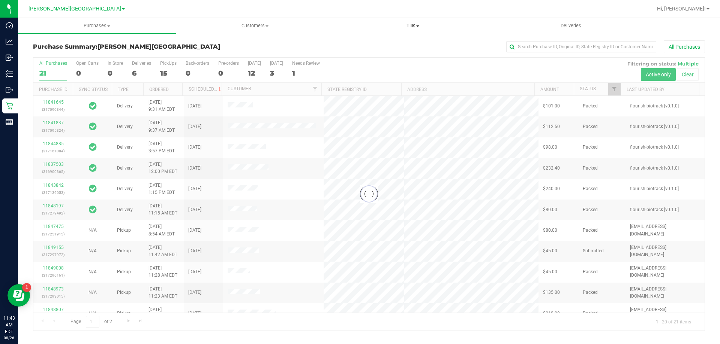
click at [413, 26] on span "Tills" at bounding box center [412, 25] width 157 height 7
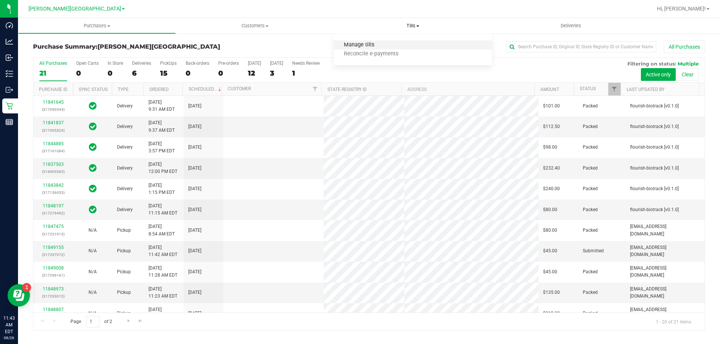
click at [364, 44] on span "Manage tills" at bounding box center [359, 45] width 51 height 6
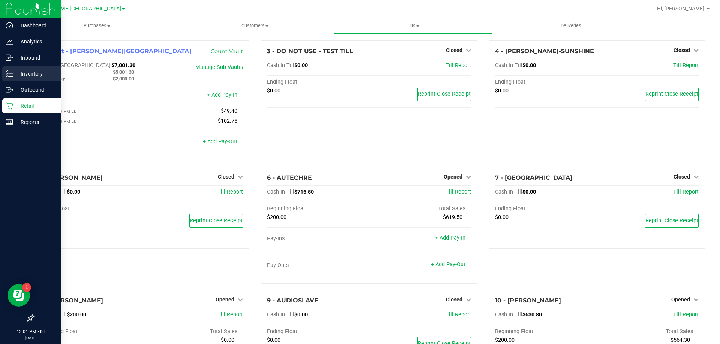
click at [32, 75] on p "Inventory" at bounding box center [35, 73] width 45 height 9
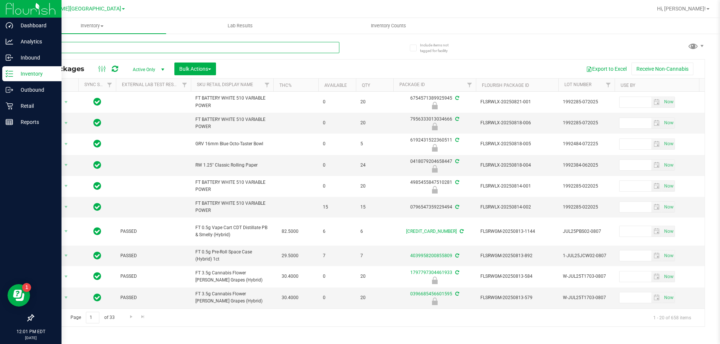
click at [64, 45] on input "text" at bounding box center [186, 47] width 306 height 11
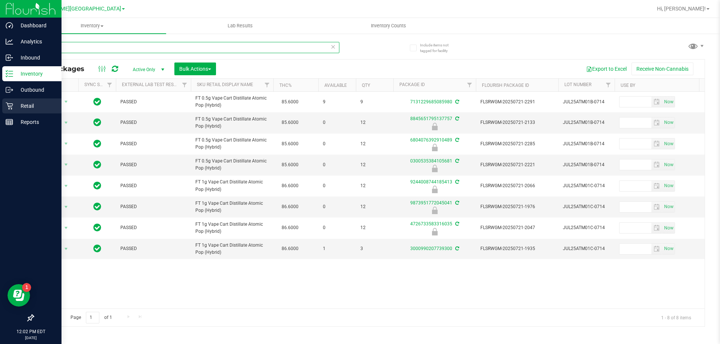
type input "ATM"
click at [36, 105] on p "Retail" at bounding box center [35, 106] width 45 height 9
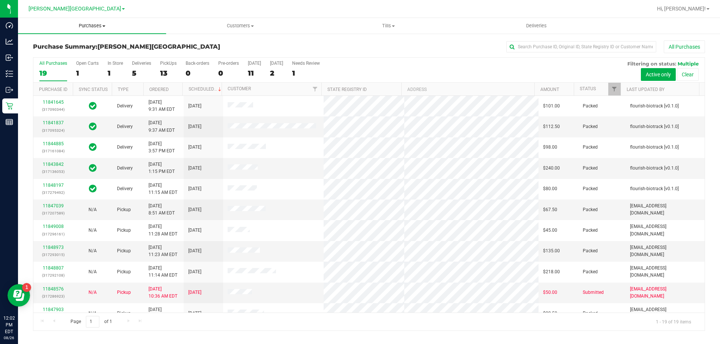
click at [102, 26] on span "Purchases" at bounding box center [92, 25] width 148 height 7
click at [49, 52] on span "Fulfillment" at bounding box center [41, 54] width 46 height 6
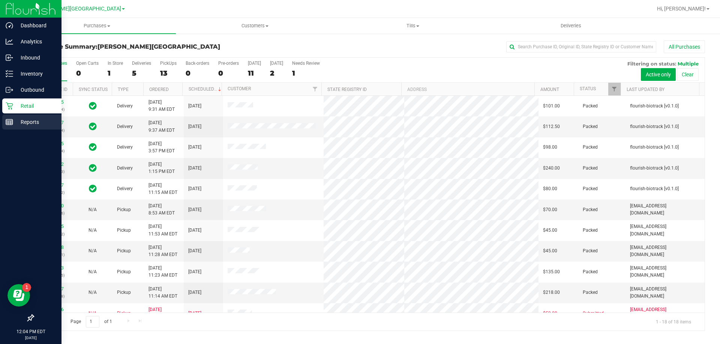
click at [33, 121] on p "Reports" at bounding box center [35, 122] width 45 height 9
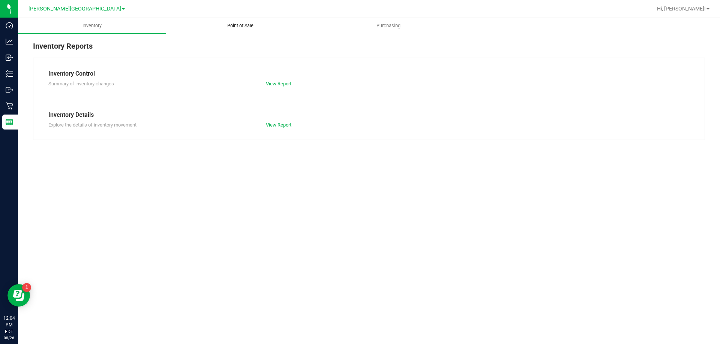
click at [246, 27] on span "Point of Sale" at bounding box center [240, 25] width 46 height 7
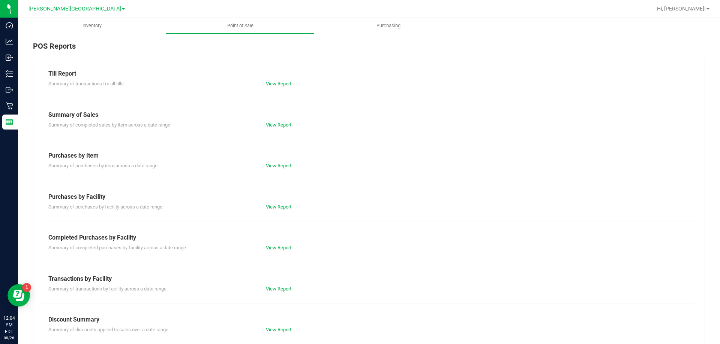
click at [281, 247] on link "View Report" at bounding box center [278, 248] width 25 height 6
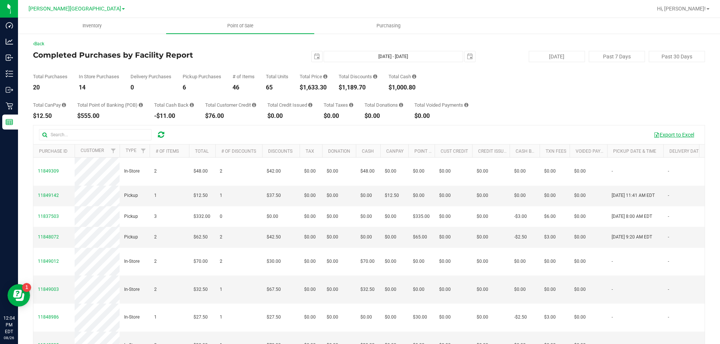
click at [670, 133] on button "Export to Excel" at bounding box center [673, 135] width 50 height 13
